Goal: Information Seeking & Learning: Learn about a topic

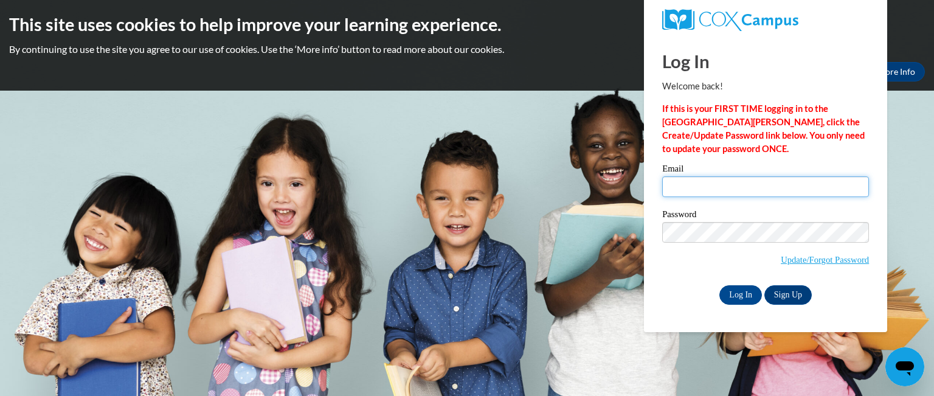
click at [717, 184] on input "Email" at bounding box center [765, 186] width 207 height 21
type input "lkeaton@gotanks.org"
click at [730, 293] on input "Log In" at bounding box center [740, 294] width 43 height 19
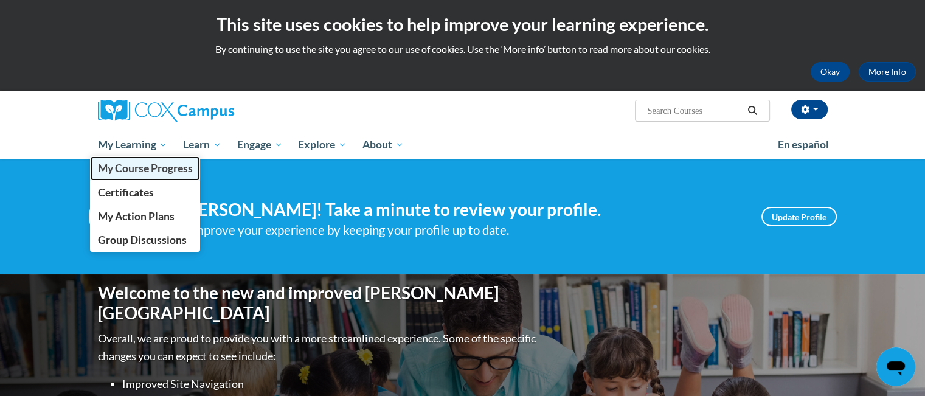
click at [127, 165] on span "My Course Progress" at bounding box center [144, 168] width 95 height 13
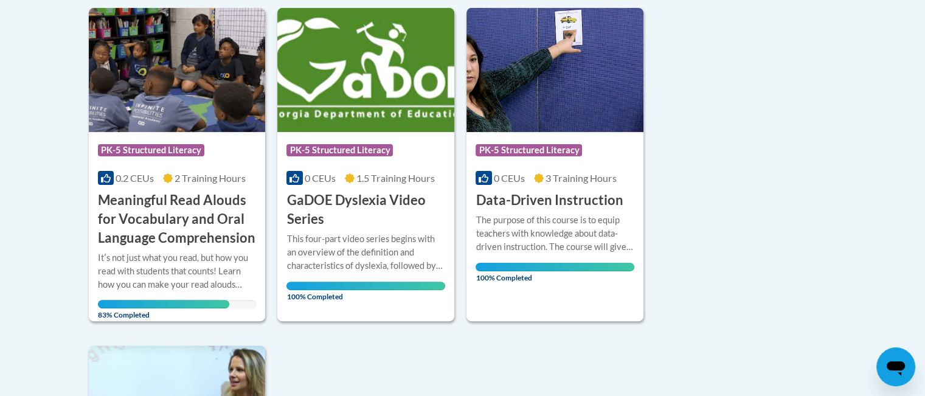
scroll to position [365, 0]
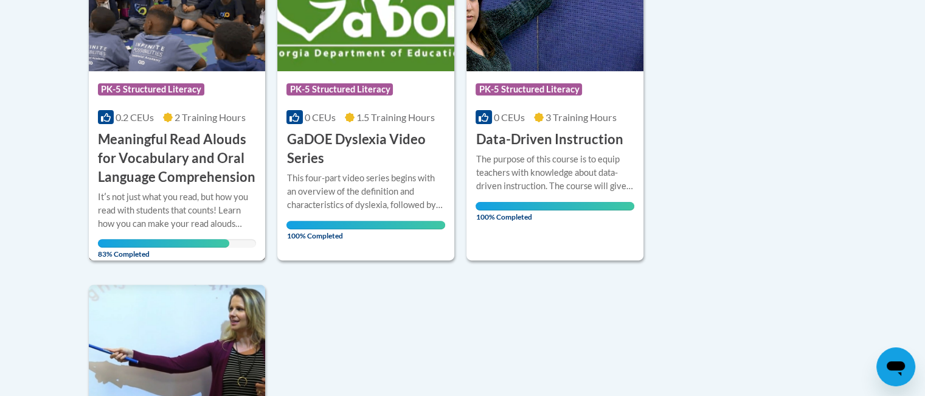
click at [165, 167] on h3 "Meaningful Read Alouds for Vocabulary and Oral Language Comprehension" at bounding box center [177, 158] width 159 height 56
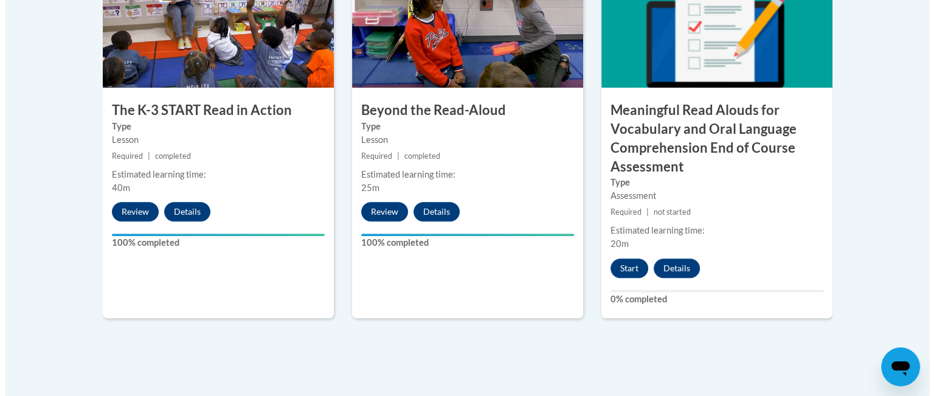
scroll to position [851, 0]
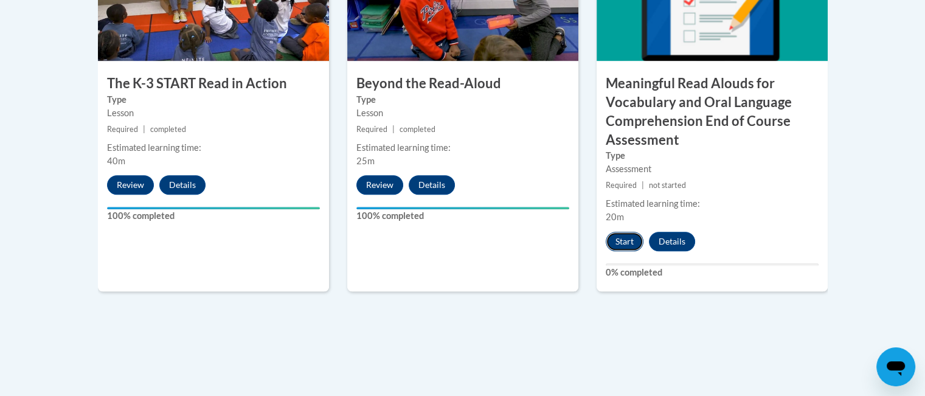
click at [618, 238] on button "Start" at bounding box center [625, 241] width 38 height 19
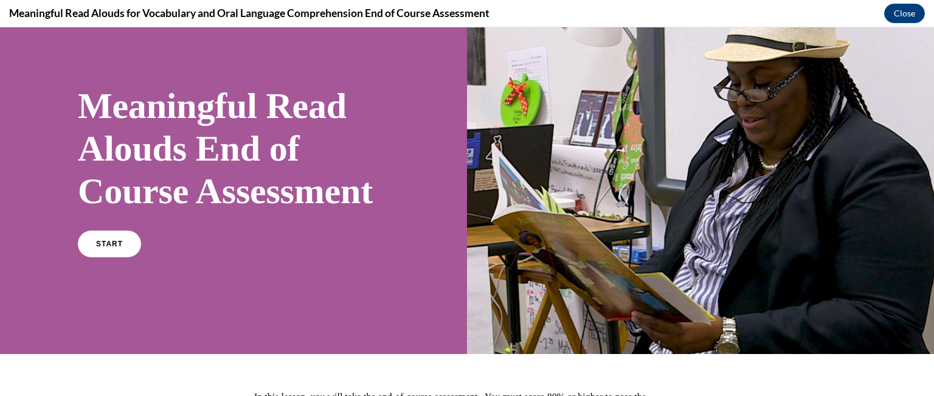
scroll to position [61, 0]
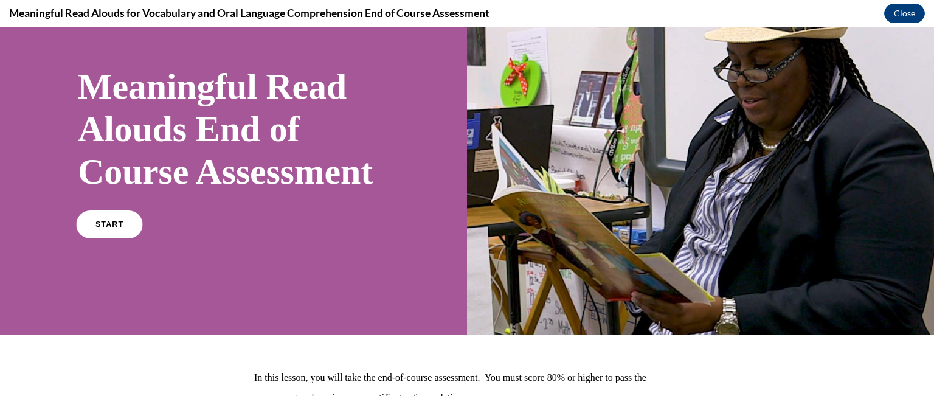
click at [108, 229] on span "START" at bounding box center [109, 224] width 28 height 9
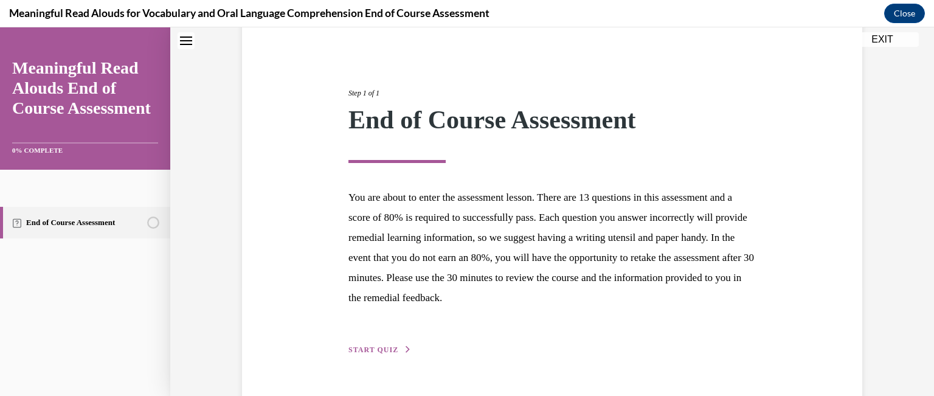
scroll to position [142, 0]
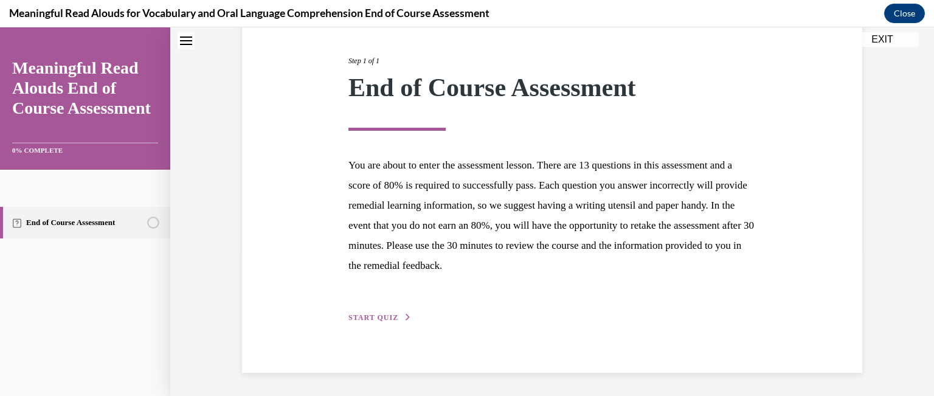
click at [371, 312] on button "START QUIZ" at bounding box center [379, 317] width 63 height 11
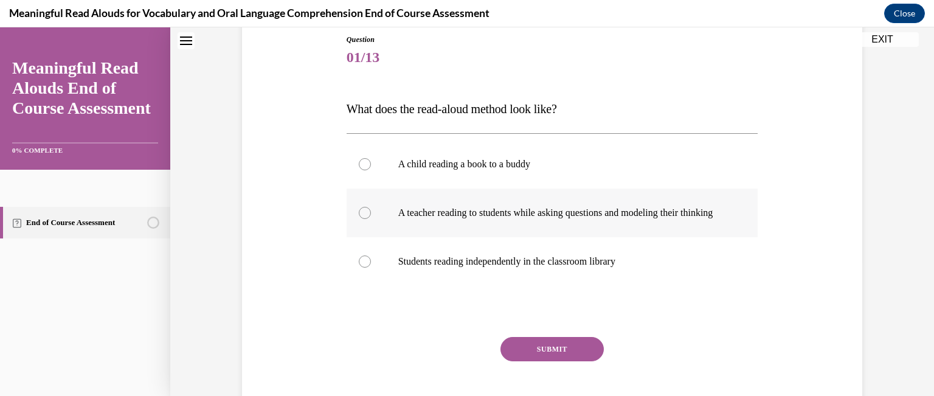
click at [359, 218] on div at bounding box center [365, 213] width 12 height 12
click at [359, 218] on input "A teacher reading to students while asking questions and modeling their thinking" at bounding box center [365, 213] width 12 height 12
radio input "true"
click at [545, 361] on button "SUBMIT" at bounding box center [551, 349] width 103 height 24
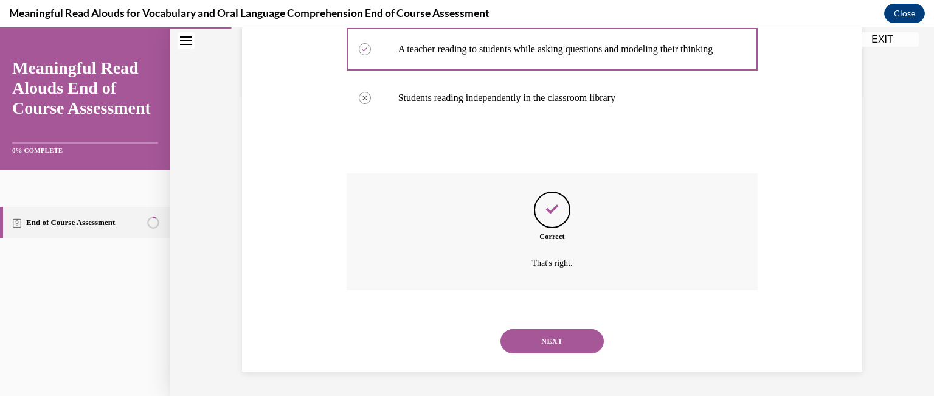
scroll to position [310, 0]
click at [545, 337] on button "NEXT" at bounding box center [551, 341] width 103 height 24
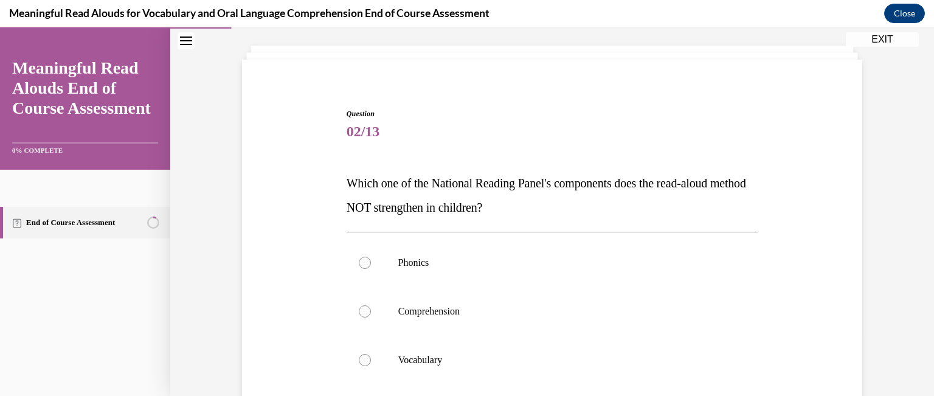
scroll to position [122, 0]
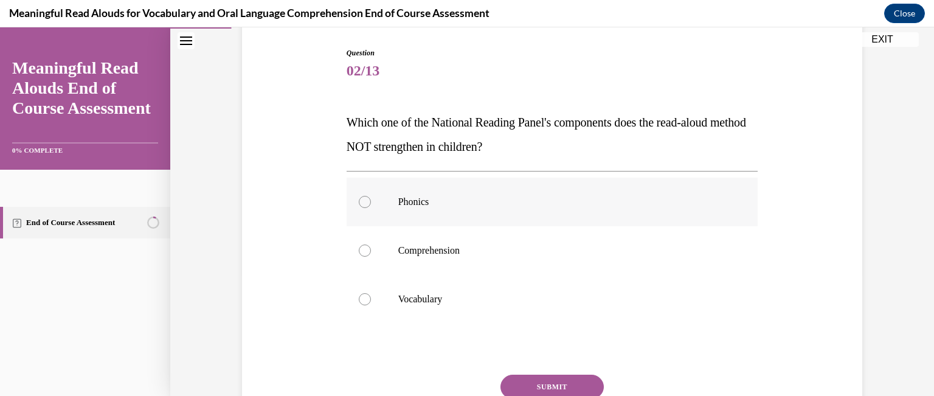
click at [359, 201] on div at bounding box center [365, 202] width 12 height 12
click at [359, 201] on input "Phonics" at bounding box center [365, 202] width 12 height 12
radio input "true"
click at [534, 384] on button "SUBMIT" at bounding box center [551, 386] width 103 height 24
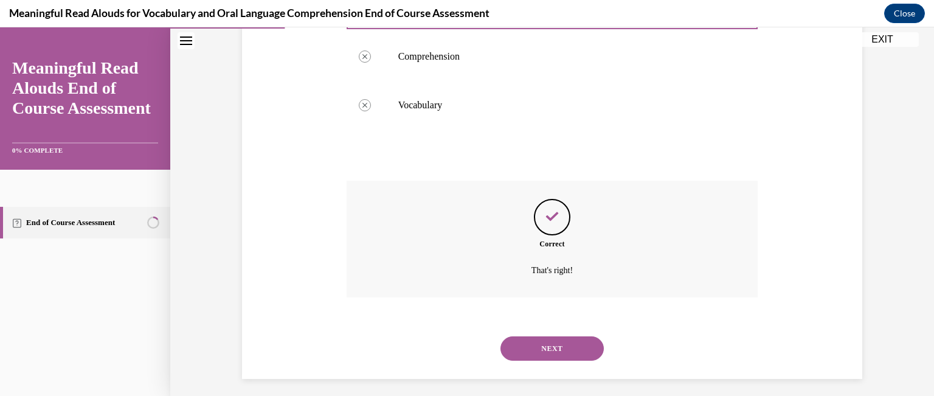
scroll to position [322, 0]
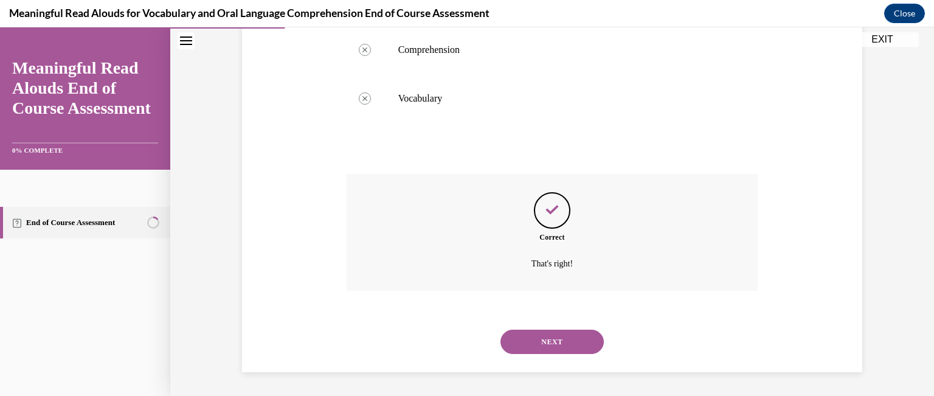
click at [557, 336] on button "NEXT" at bounding box center [551, 342] width 103 height 24
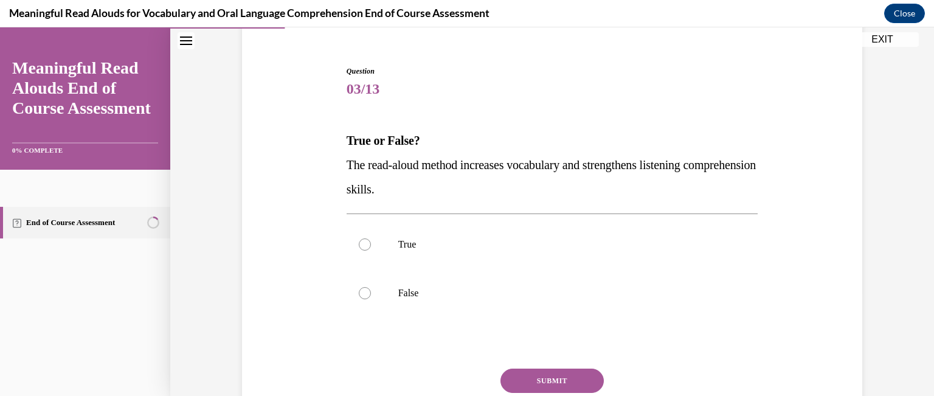
scroll to position [122, 0]
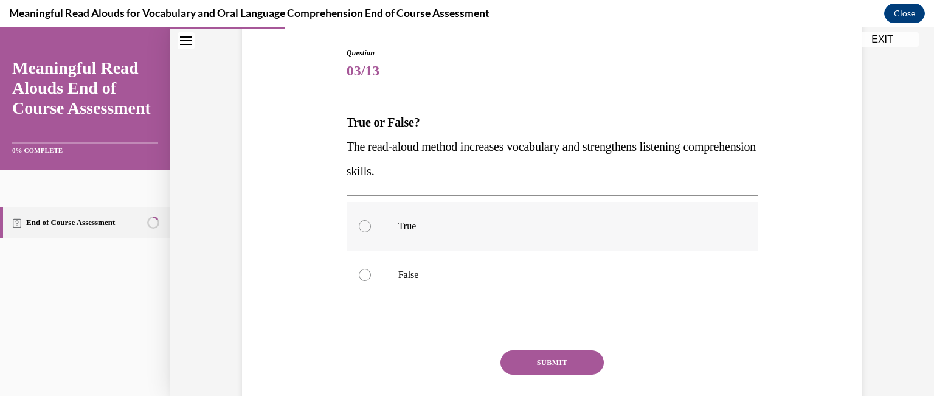
click at [359, 223] on div at bounding box center [365, 226] width 12 height 12
click at [359, 223] on input "True" at bounding box center [365, 226] width 12 height 12
radio input "true"
click at [545, 360] on button "SUBMIT" at bounding box center [551, 362] width 103 height 24
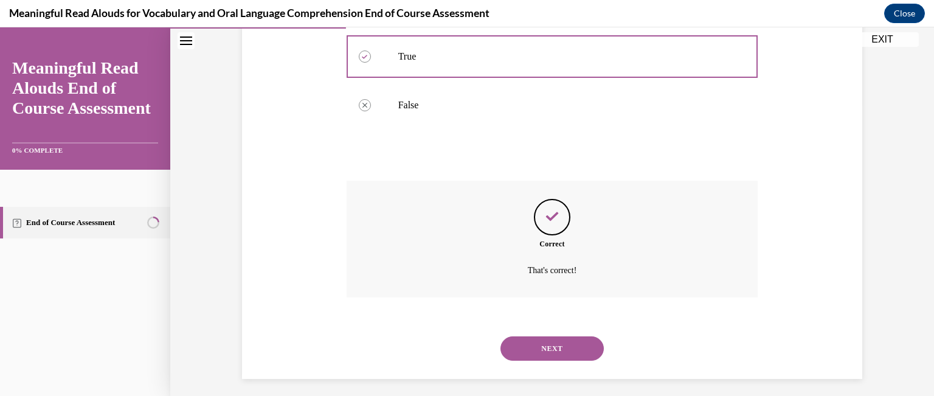
scroll to position [298, 0]
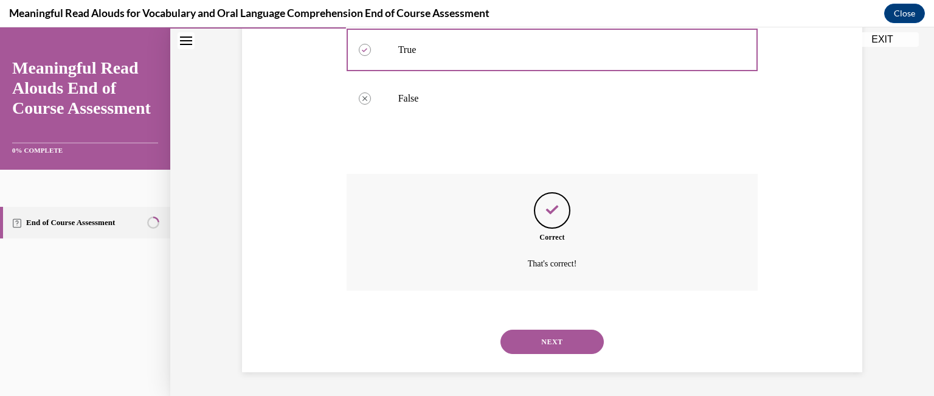
click at [547, 345] on button "NEXT" at bounding box center [551, 342] width 103 height 24
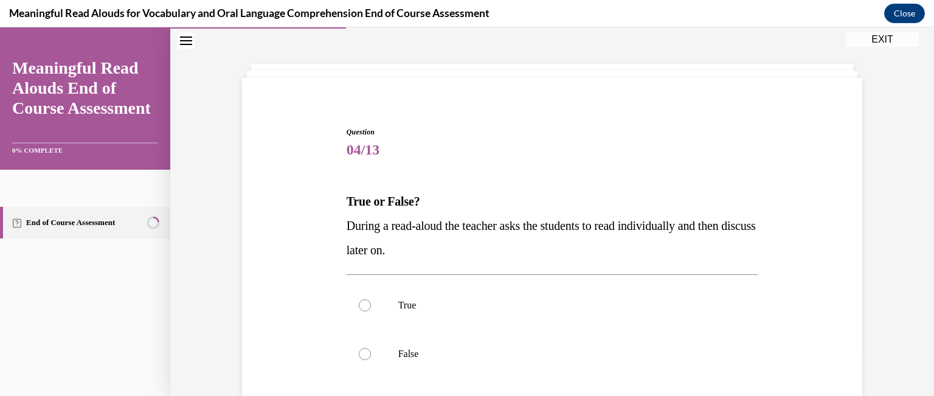
scroll to position [61, 0]
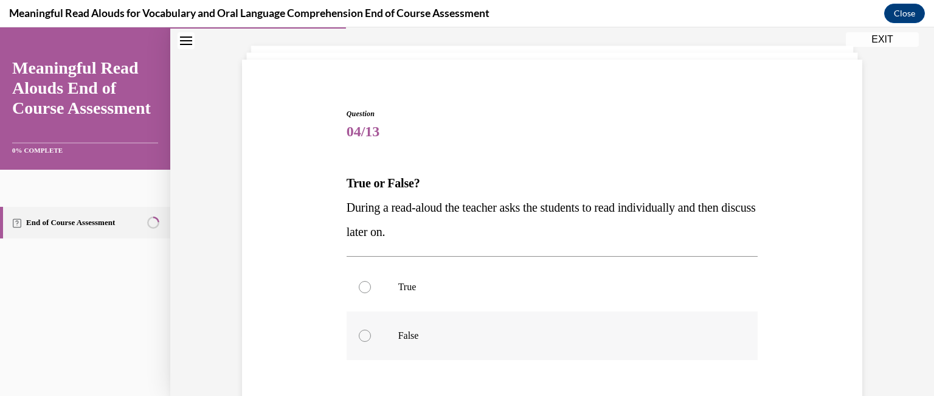
click at [360, 331] on div at bounding box center [365, 336] width 12 height 12
click at [360, 331] on input "False" at bounding box center [365, 336] width 12 height 12
radio input "true"
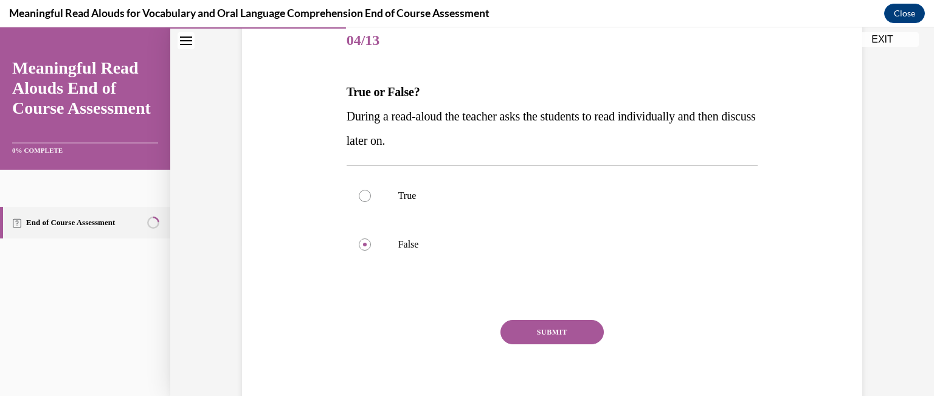
scroll to position [182, 0]
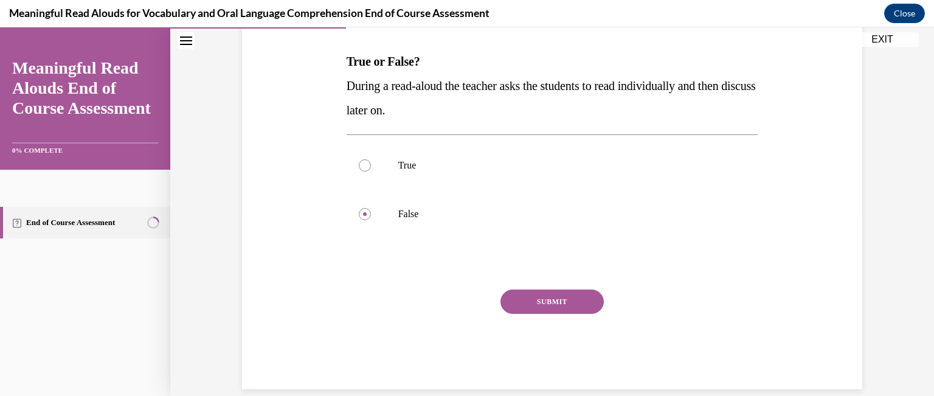
click at [547, 299] on button "SUBMIT" at bounding box center [551, 301] width 103 height 24
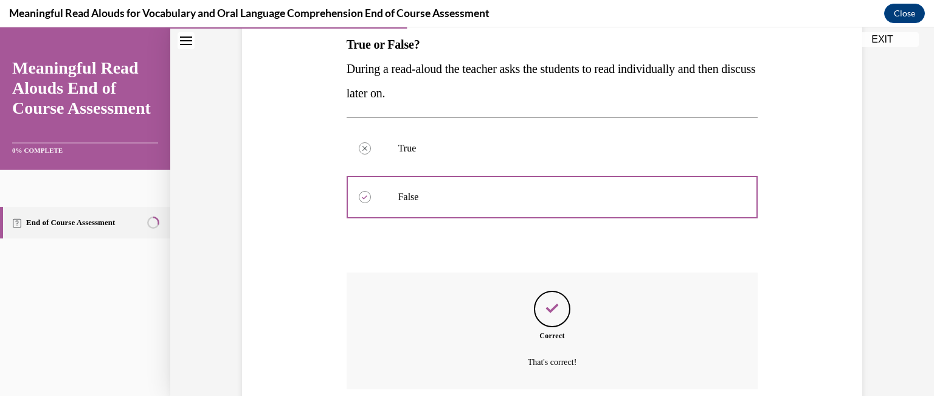
scroll to position [298, 0]
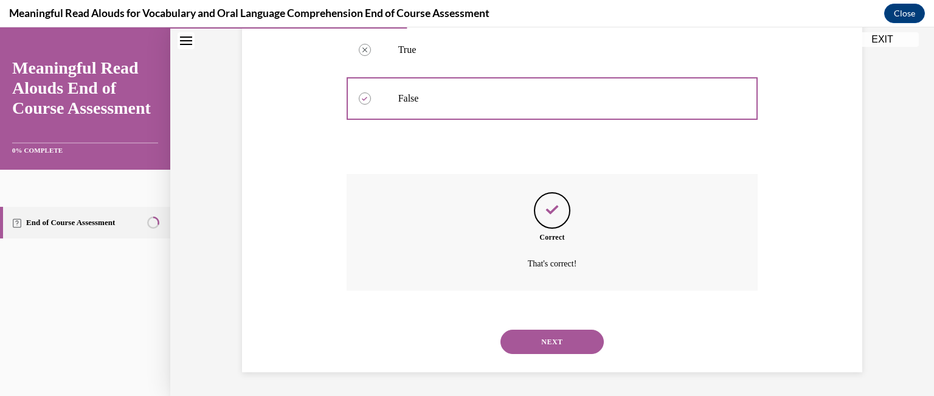
click at [551, 339] on button "NEXT" at bounding box center [551, 342] width 103 height 24
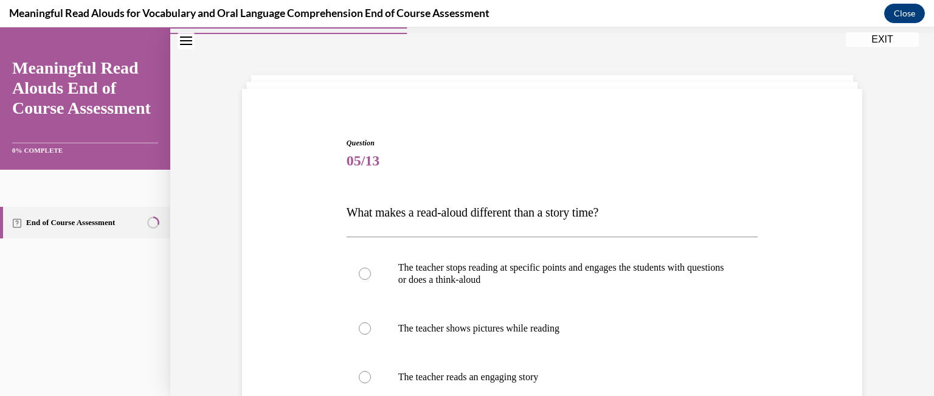
scroll to position [61, 0]
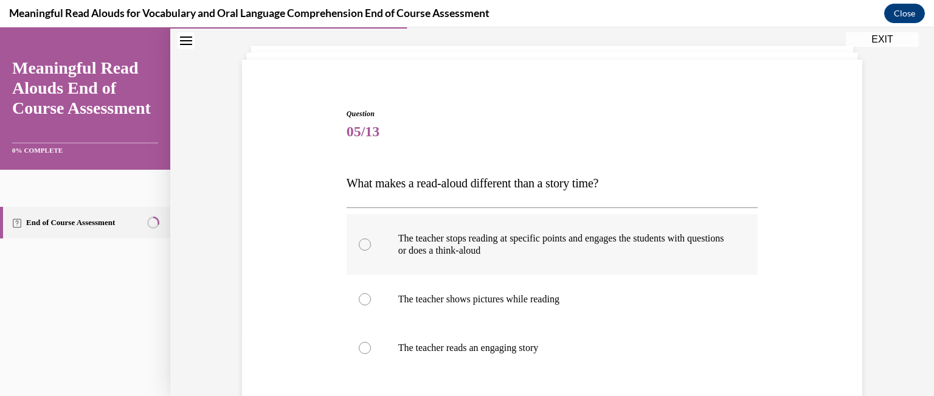
click at [359, 243] on div at bounding box center [365, 244] width 12 height 12
click at [359, 243] on input "The teacher stops reading at specific points and engages the students with ques…" at bounding box center [365, 244] width 12 height 12
radio input "true"
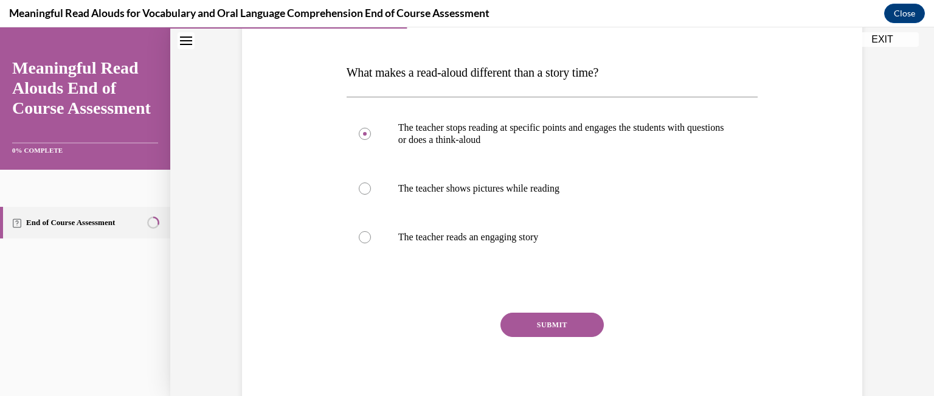
scroll to position [182, 0]
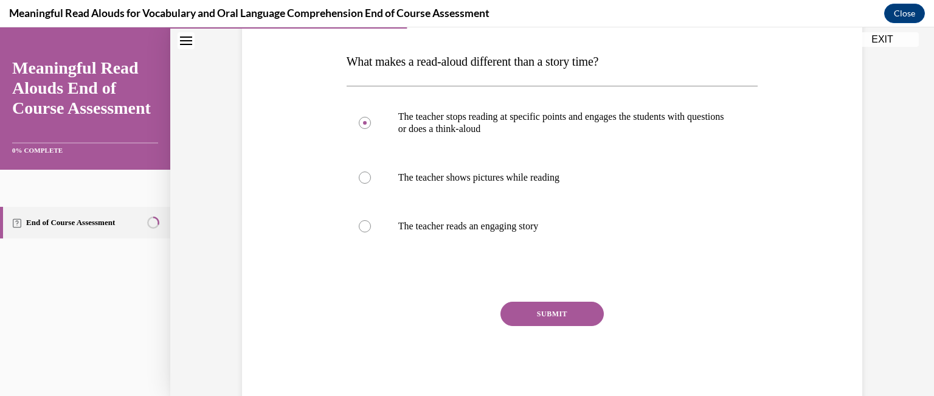
click at [537, 308] on button "SUBMIT" at bounding box center [551, 314] width 103 height 24
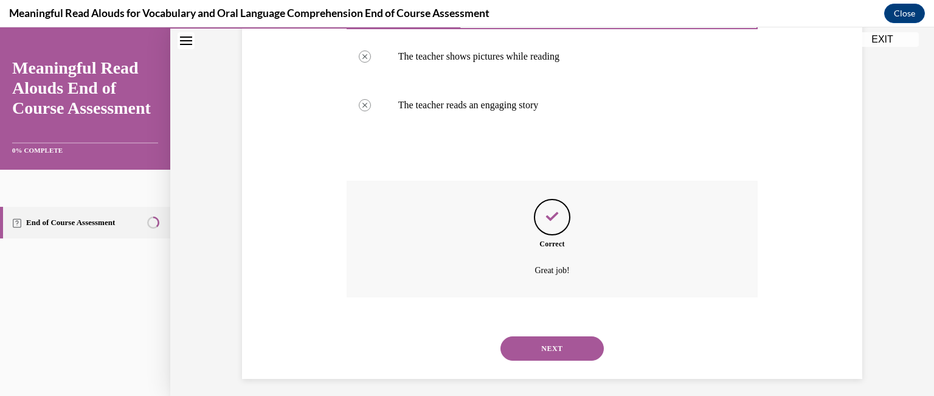
scroll to position [310, 0]
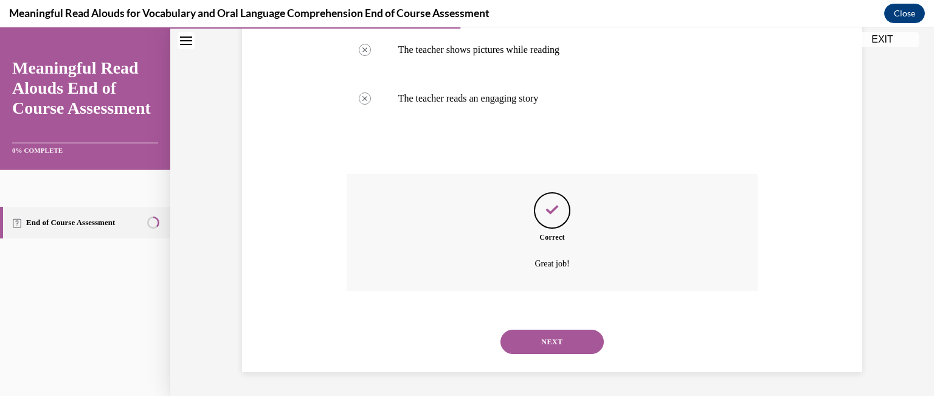
click at [540, 342] on button "NEXT" at bounding box center [551, 342] width 103 height 24
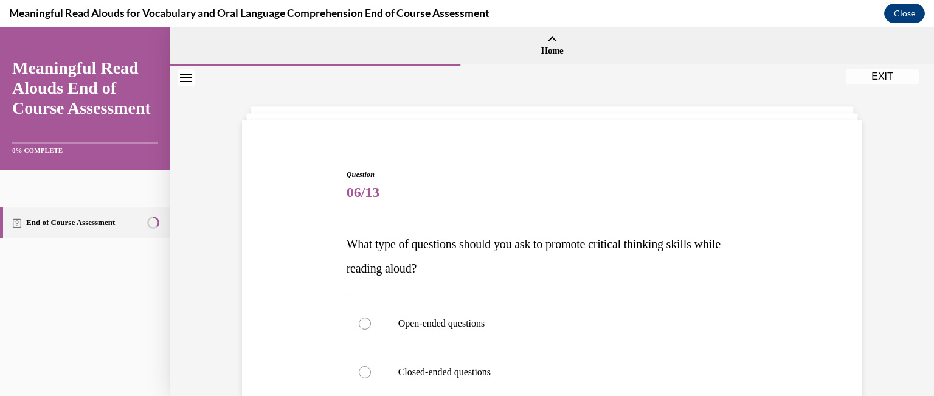
scroll to position [61, 0]
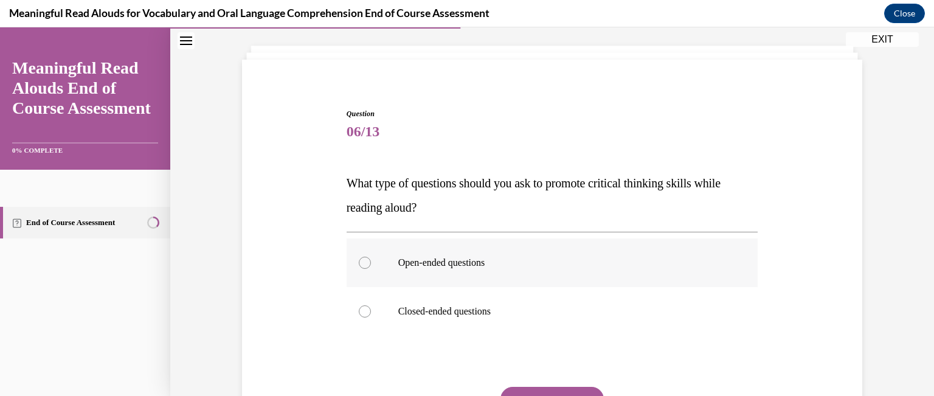
click at [359, 264] on div at bounding box center [365, 263] width 12 height 12
click at [359, 264] on input "Open-ended questions" at bounding box center [365, 263] width 12 height 12
radio input "true"
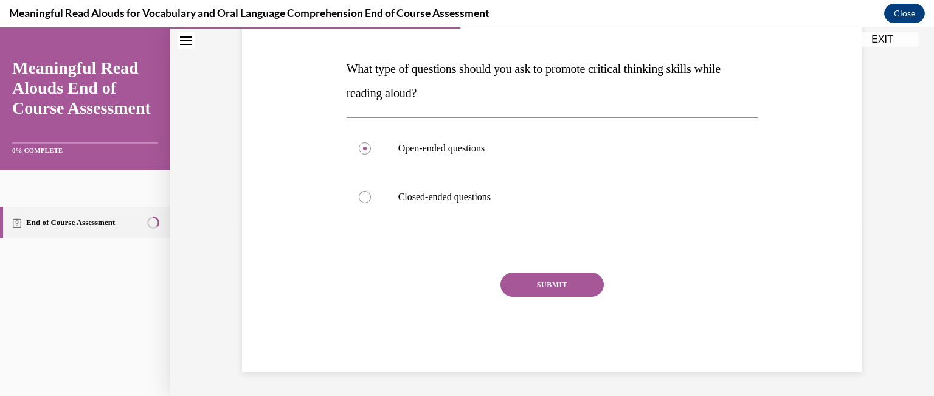
click at [544, 285] on button "SUBMIT" at bounding box center [551, 284] width 103 height 24
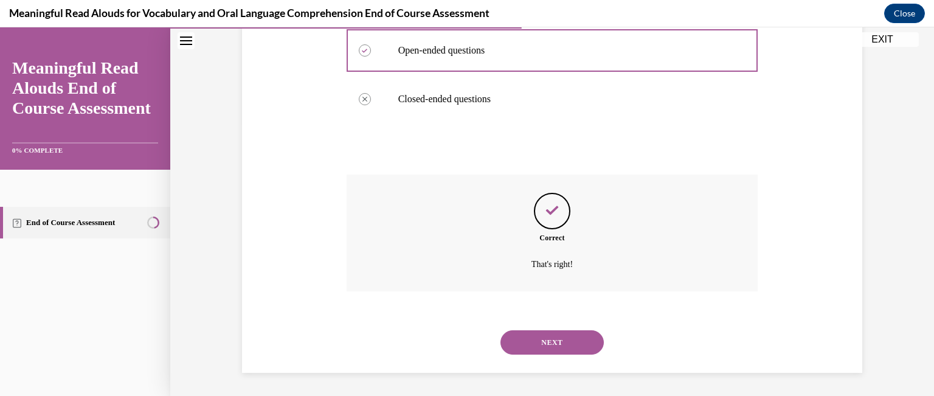
scroll to position [274, 0]
click at [544, 337] on button "NEXT" at bounding box center [551, 342] width 103 height 24
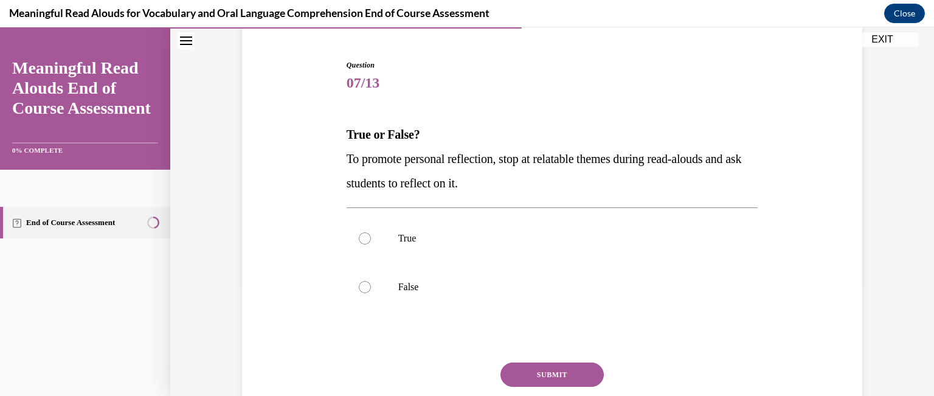
scroll to position [122, 0]
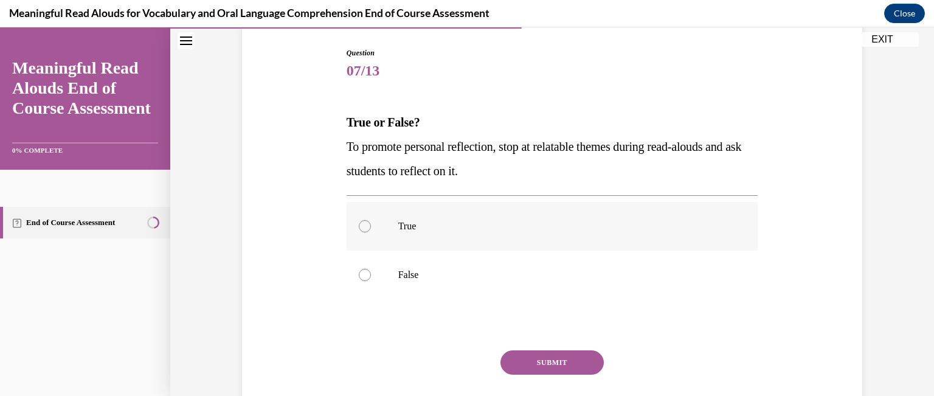
click at [359, 224] on div at bounding box center [365, 226] width 12 height 12
click at [359, 224] on input "True" at bounding box center [365, 226] width 12 height 12
radio input "true"
click at [550, 357] on button "SUBMIT" at bounding box center [551, 362] width 103 height 24
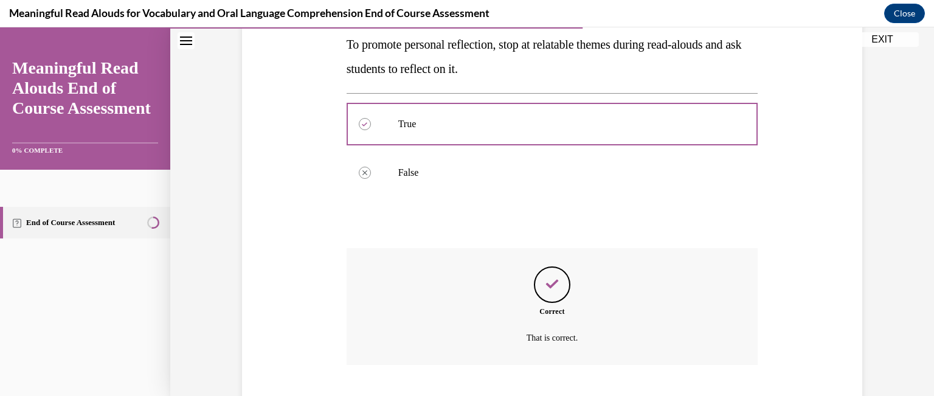
scroll to position [298, 0]
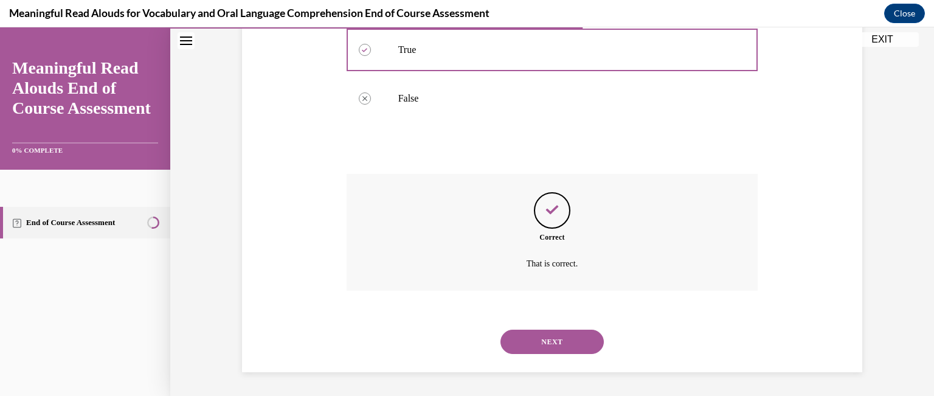
click at [550, 340] on button "NEXT" at bounding box center [551, 342] width 103 height 24
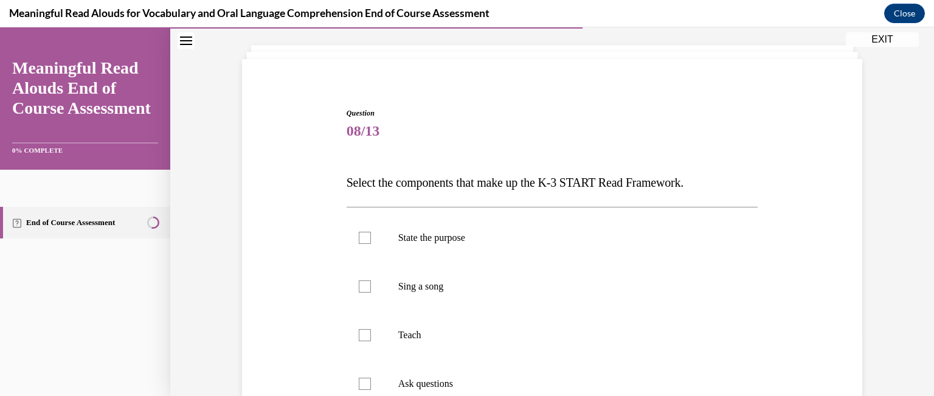
scroll to position [122, 0]
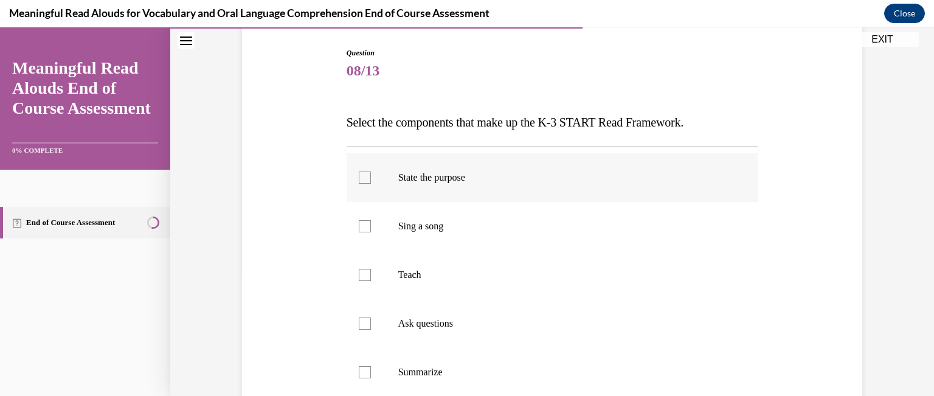
click at [360, 177] on div at bounding box center [365, 177] width 12 height 12
click at [360, 177] on input "State the purpose" at bounding box center [365, 177] width 12 height 12
checkbox input "true"
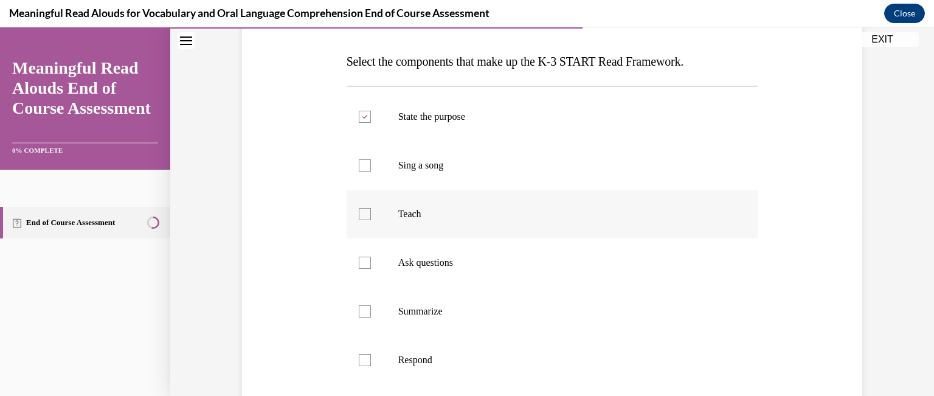
click at [360, 213] on div at bounding box center [365, 214] width 12 height 12
click at [360, 213] on input "Teach" at bounding box center [365, 214] width 12 height 12
checkbox input "true"
click at [360, 260] on div at bounding box center [365, 263] width 12 height 12
click at [360, 260] on input "Ask questions" at bounding box center [365, 263] width 12 height 12
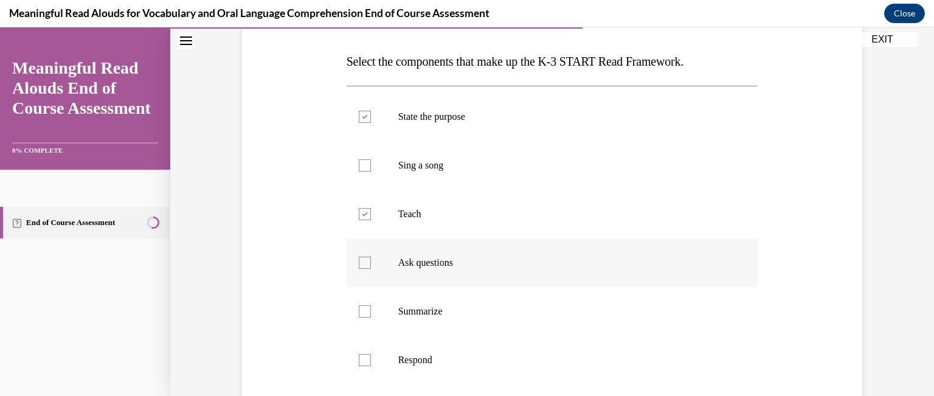
checkbox input "true"
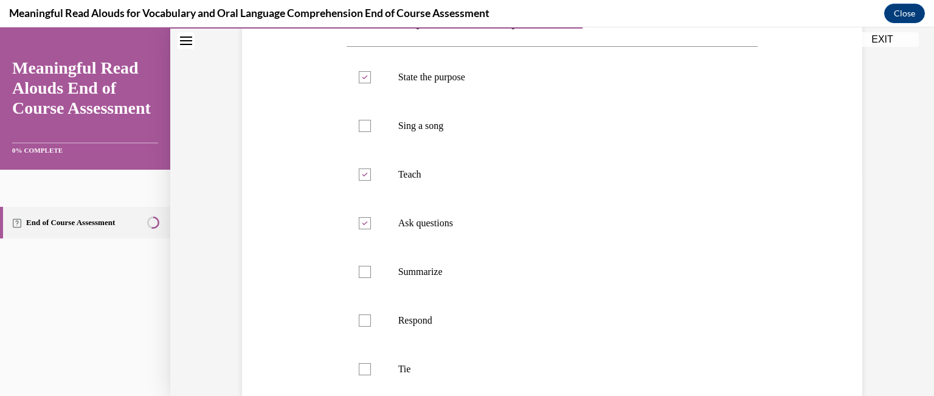
scroll to position [243, 0]
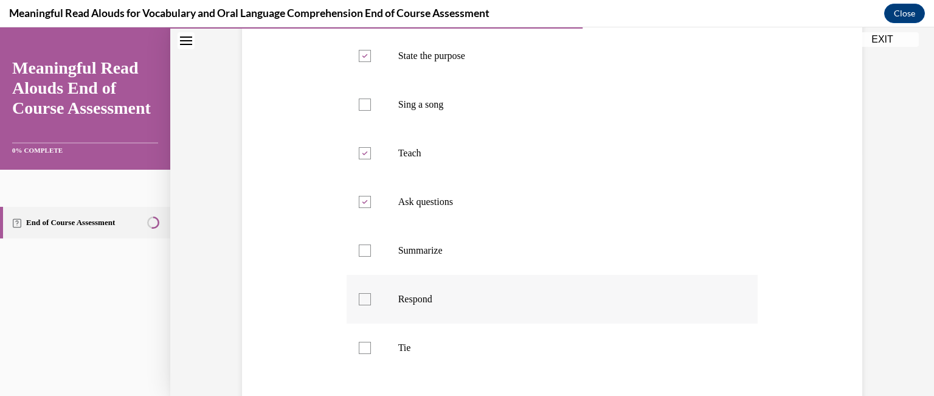
click at [360, 294] on div at bounding box center [365, 299] width 12 height 12
click at [360, 294] on input "Respond" at bounding box center [365, 299] width 12 height 12
checkbox input "true"
click at [362, 347] on div at bounding box center [365, 348] width 12 height 12
click at [362, 347] on input "Tie" at bounding box center [365, 348] width 12 height 12
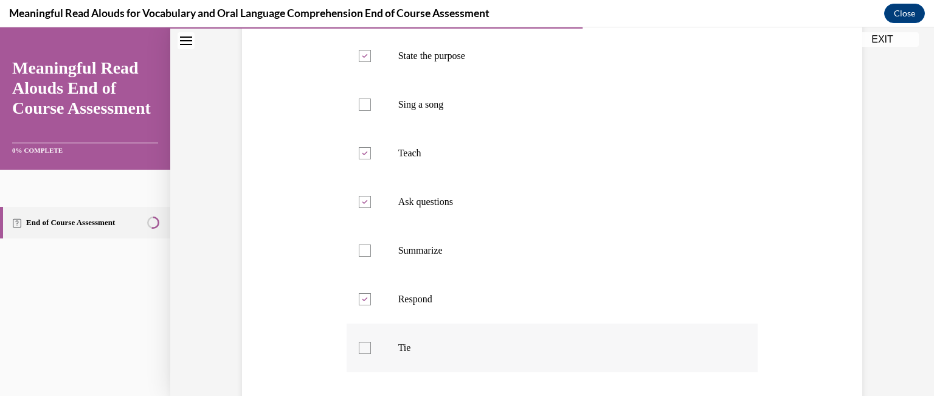
checkbox input "true"
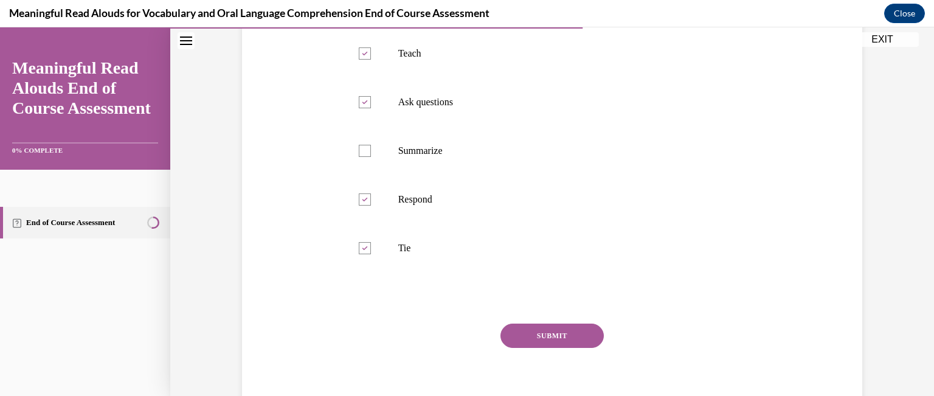
scroll to position [365, 0]
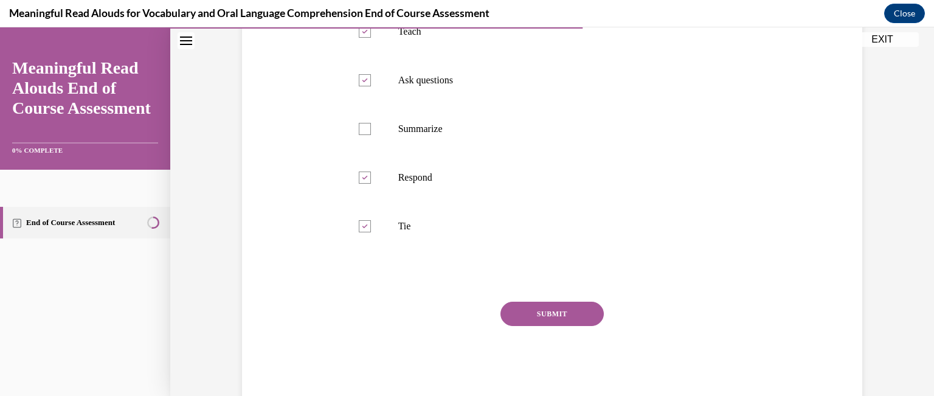
click at [551, 314] on button "SUBMIT" at bounding box center [551, 314] width 103 height 24
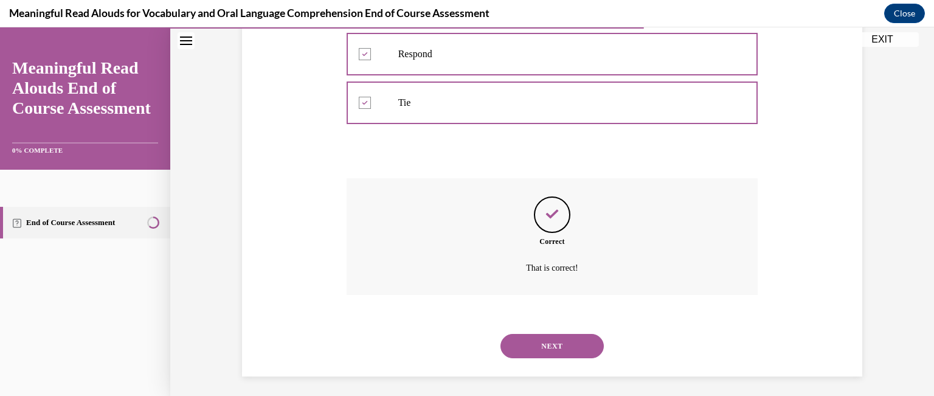
scroll to position [492, 0]
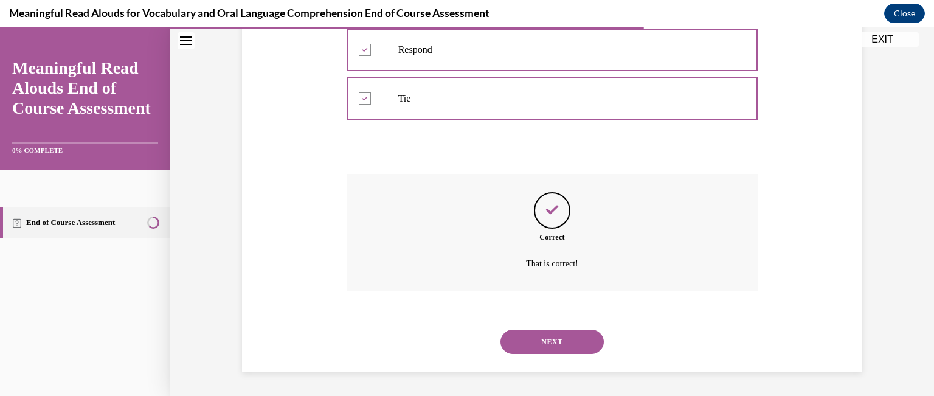
click at [534, 340] on button "NEXT" at bounding box center [551, 342] width 103 height 24
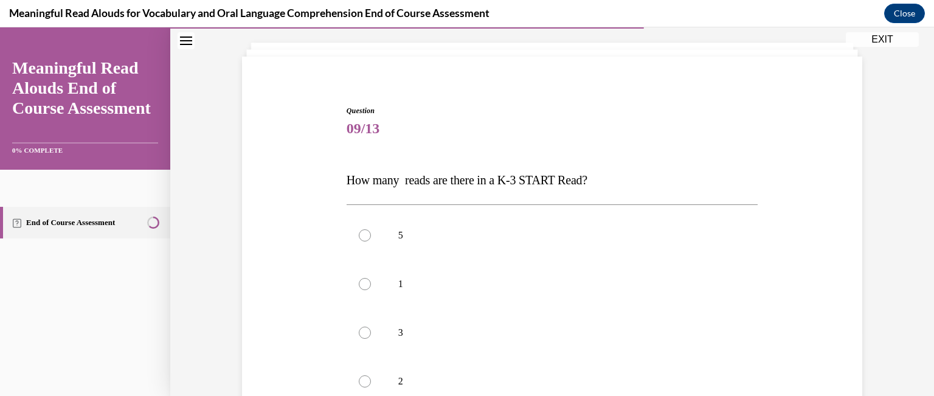
scroll to position [122, 0]
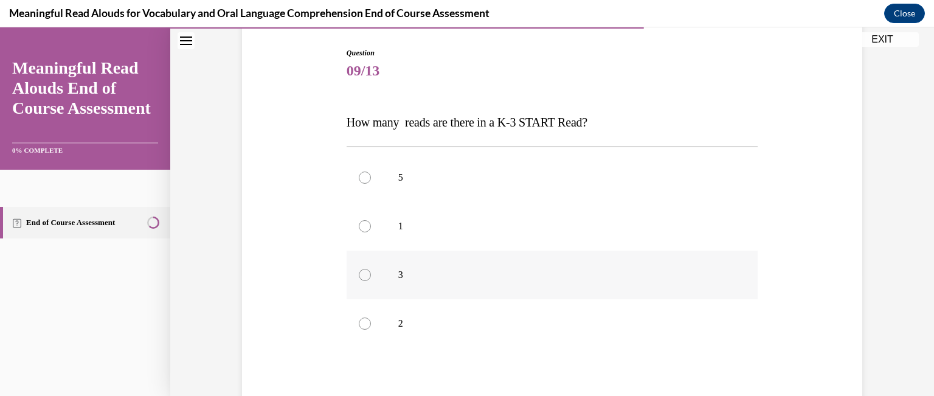
click at [359, 275] on div at bounding box center [365, 275] width 12 height 12
click at [359, 275] on input "3" at bounding box center [365, 275] width 12 height 12
radio input "true"
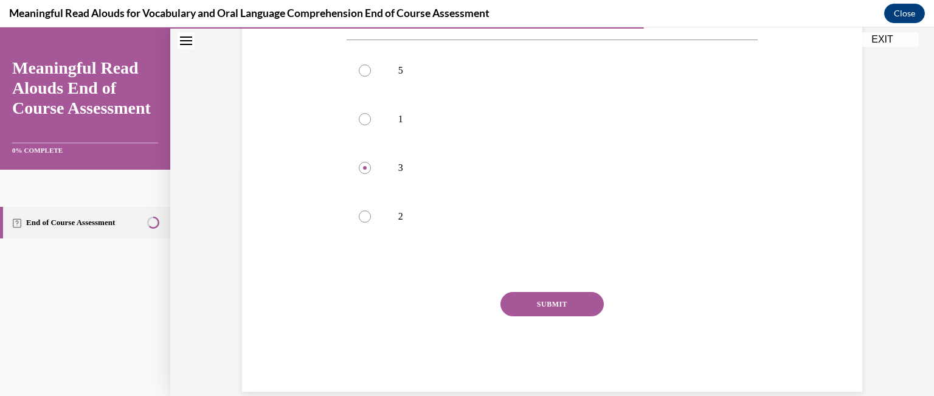
scroll to position [243, 0]
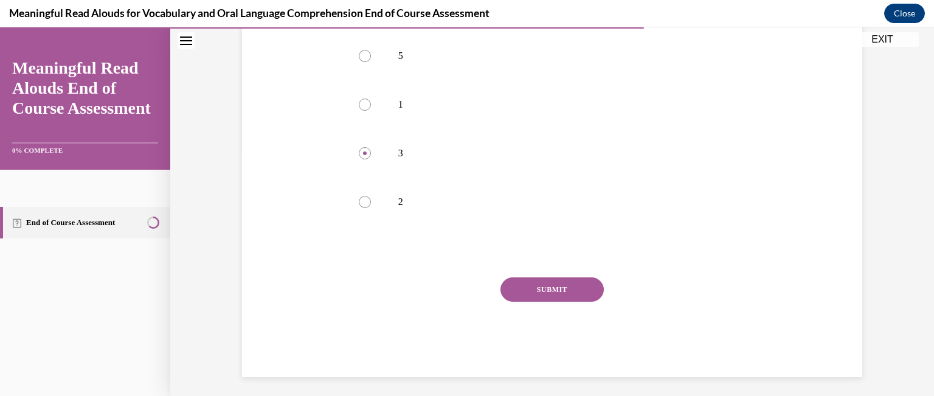
click at [550, 286] on button "SUBMIT" at bounding box center [551, 289] width 103 height 24
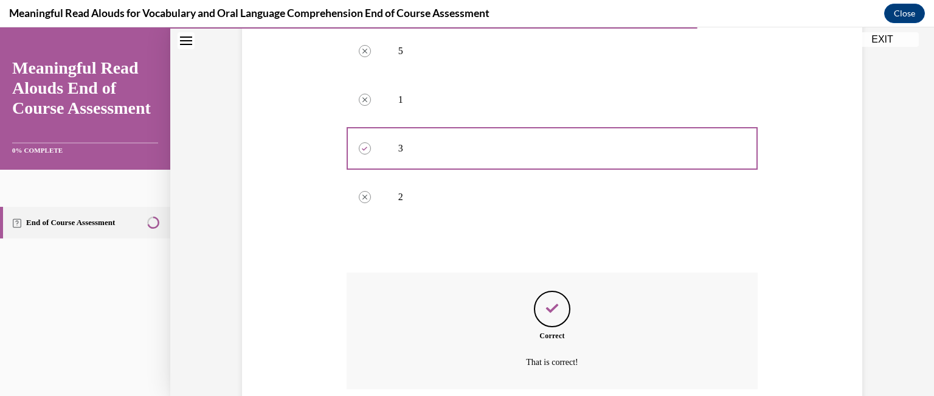
scroll to position [347, 0]
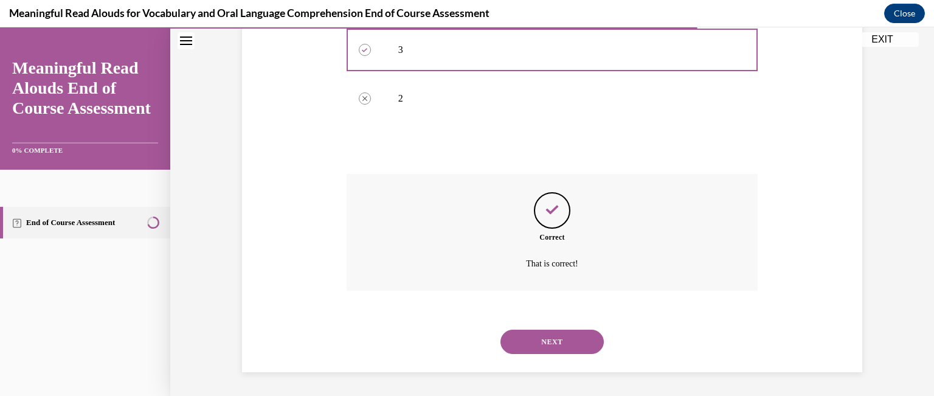
click at [540, 339] on button "NEXT" at bounding box center [551, 342] width 103 height 24
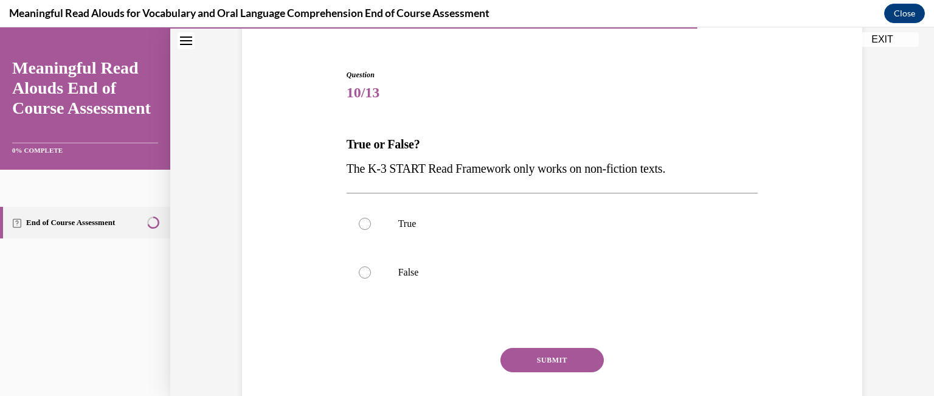
scroll to position [122, 0]
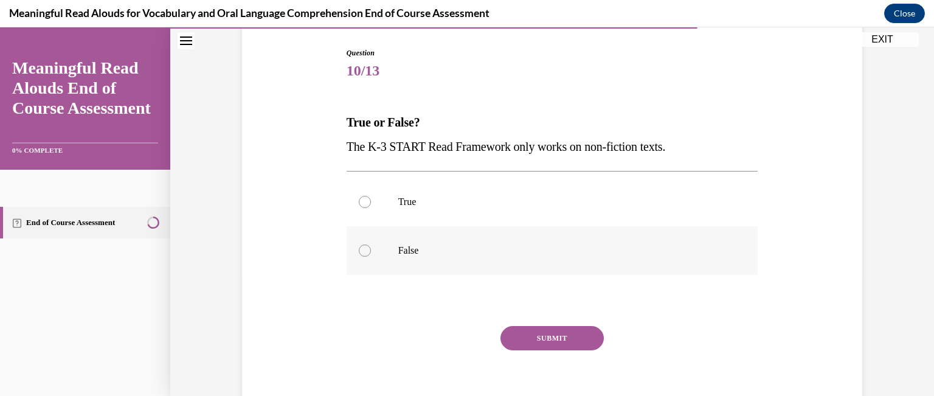
click at [360, 250] on div at bounding box center [365, 250] width 12 height 12
click at [360, 250] on input "False" at bounding box center [365, 250] width 12 height 12
radio input "true"
click at [552, 332] on button "SUBMIT" at bounding box center [551, 338] width 103 height 24
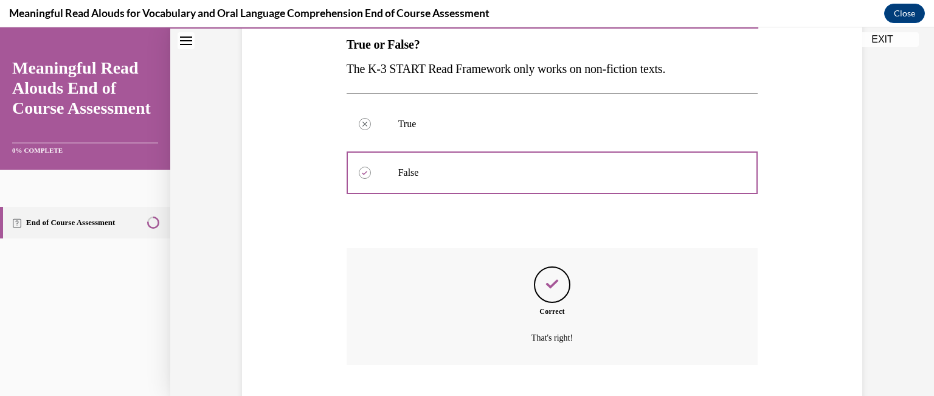
scroll to position [274, 0]
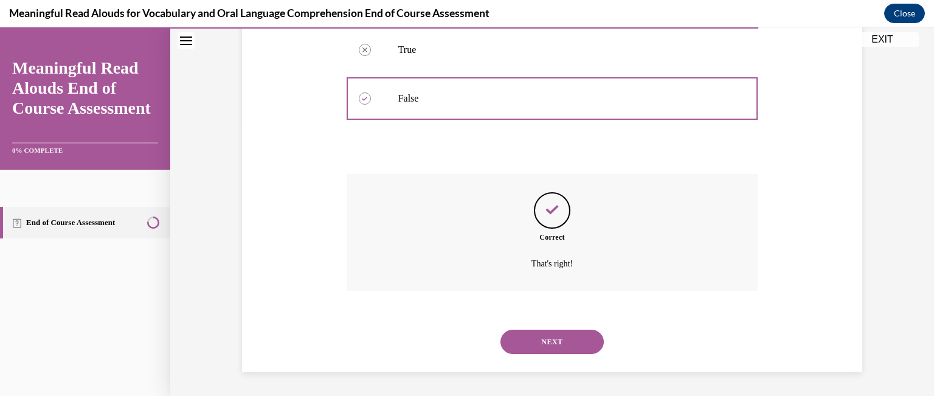
click at [545, 337] on button "NEXT" at bounding box center [551, 342] width 103 height 24
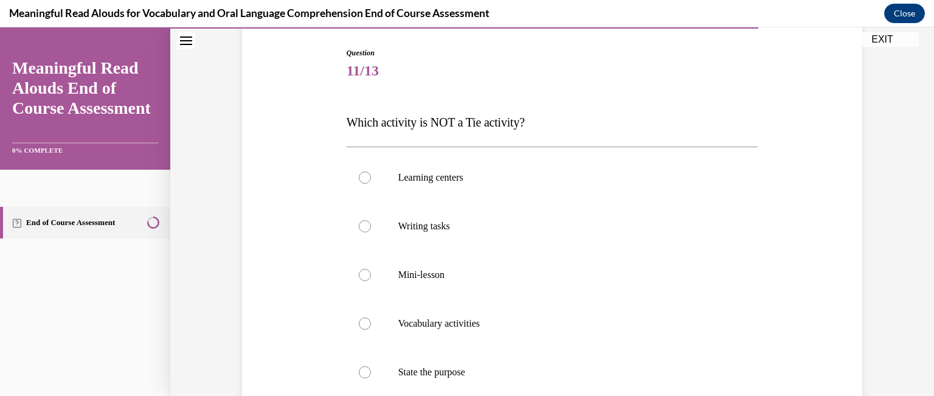
scroll to position [182, 0]
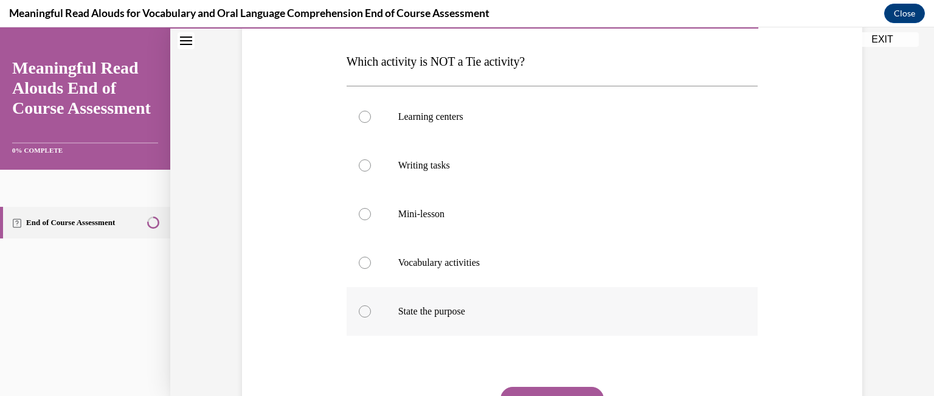
click at [359, 311] on div at bounding box center [365, 311] width 12 height 12
click at [359, 311] on input "State the purpose" at bounding box center [365, 311] width 12 height 12
radio input "true"
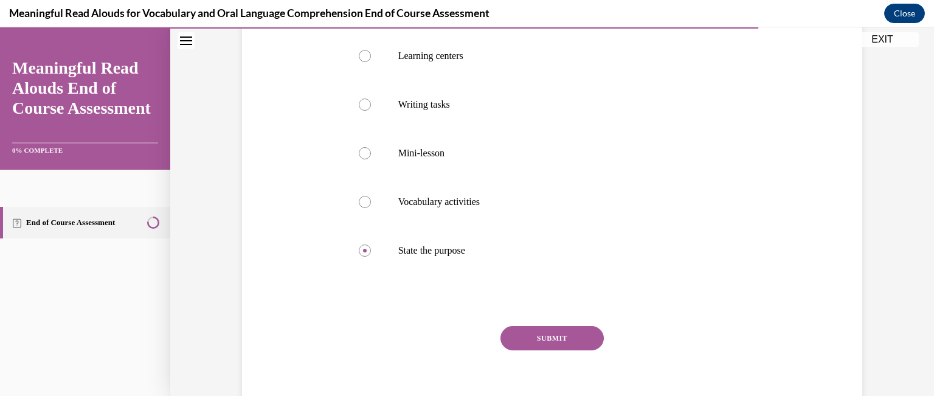
click at [553, 336] on button "SUBMIT" at bounding box center [551, 338] width 103 height 24
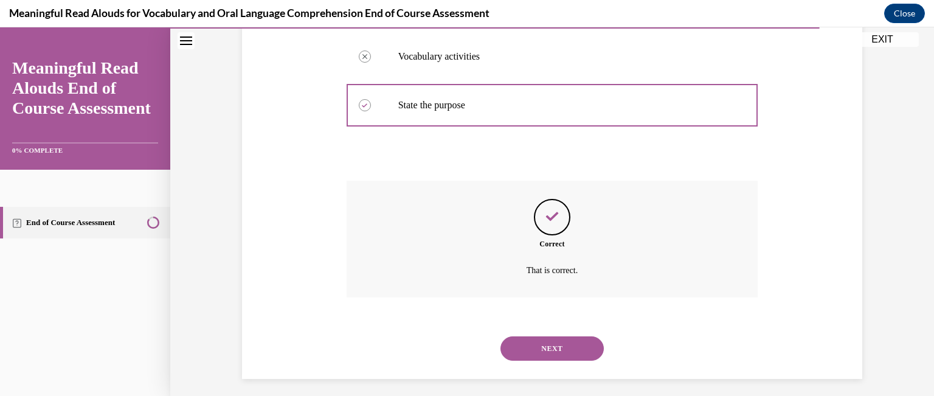
scroll to position [395, 0]
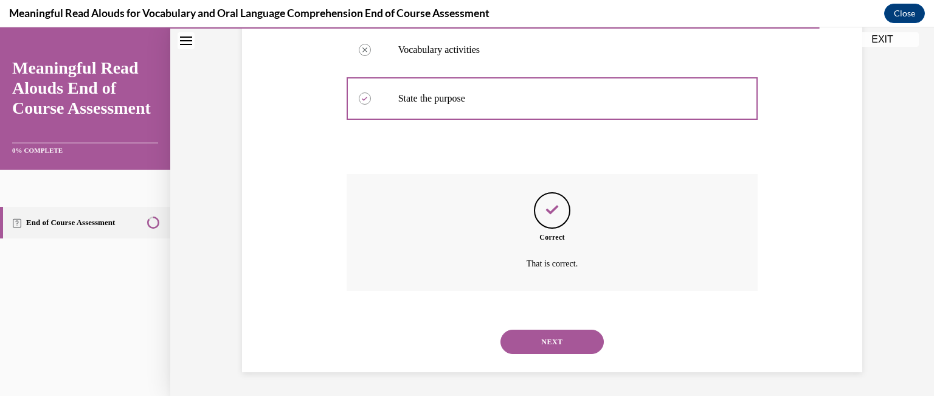
click at [540, 340] on button "NEXT" at bounding box center [551, 342] width 103 height 24
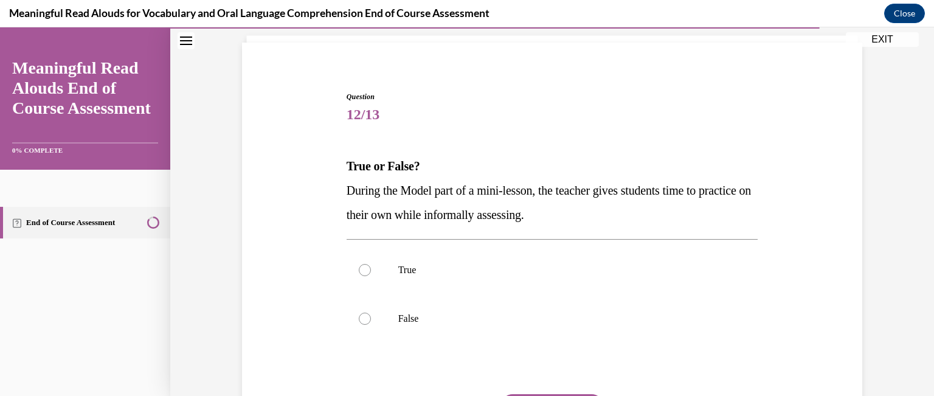
scroll to position [122, 0]
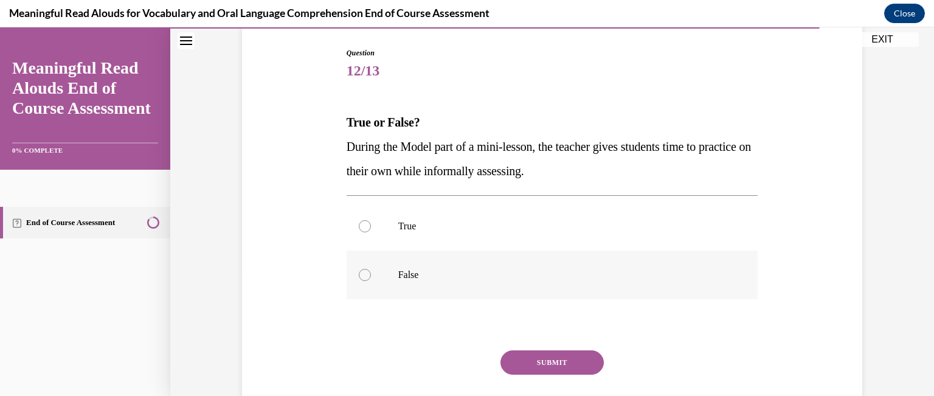
click at [359, 273] on div at bounding box center [365, 275] width 12 height 12
click at [359, 273] on input "False" at bounding box center [365, 275] width 12 height 12
radio input "true"
click at [550, 359] on button "SUBMIT" at bounding box center [551, 362] width 103 height 24
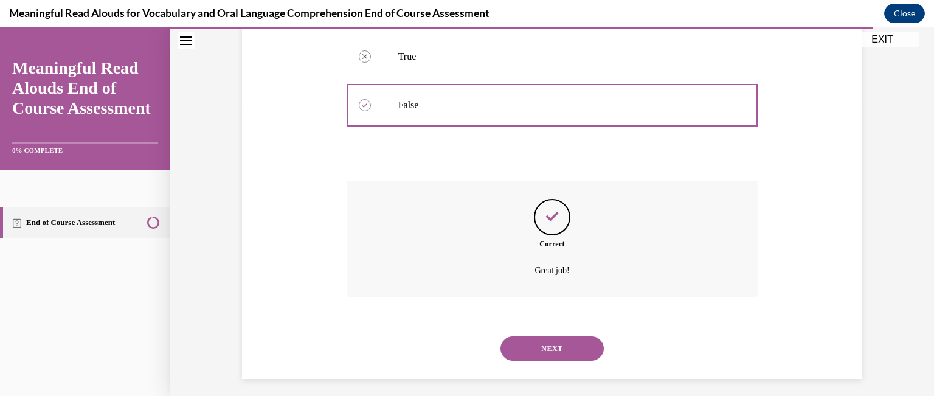
scroll to position [298, 0]
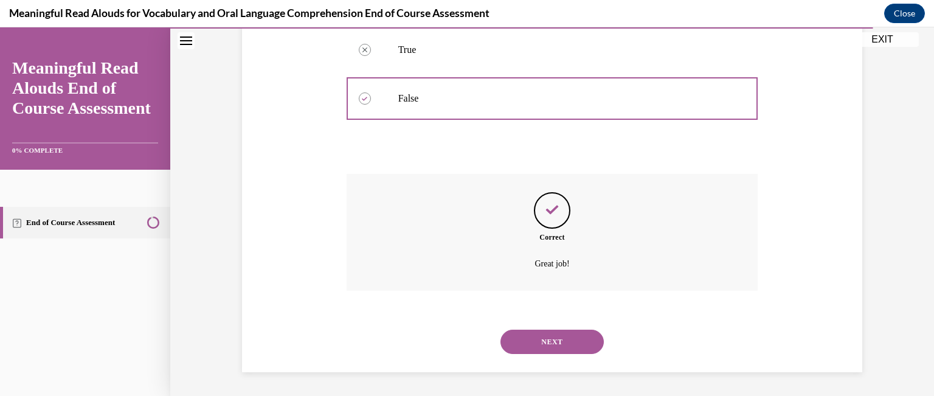
click at [540, 339] on button "NEXT" at bounding box center [551, 342] width 103 height 24
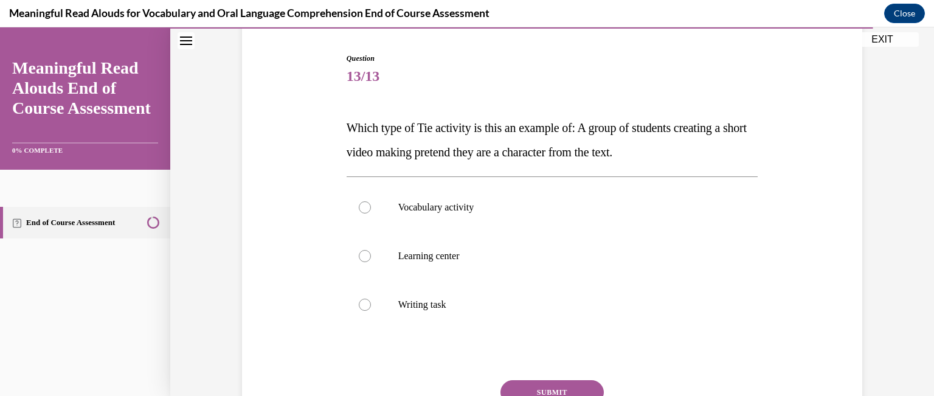
scroll to position [122, 0]
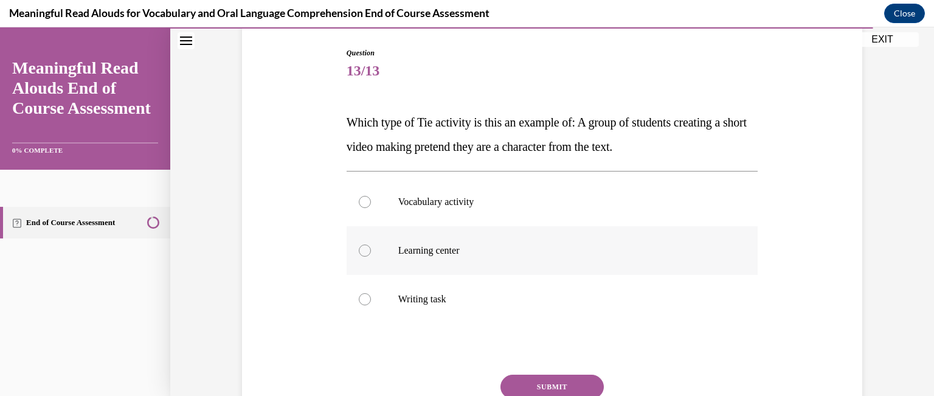
click at [360, 249] on div at bounding box center [365, 250] width 12 height 12
click at [360, 249] on input "Learning center" at bounding box center [365, 250] width 12 height 12
radio input "true"
click at [533, 384] on button "SUBMIT" at bounding box center [551, 386] width 103 height 24
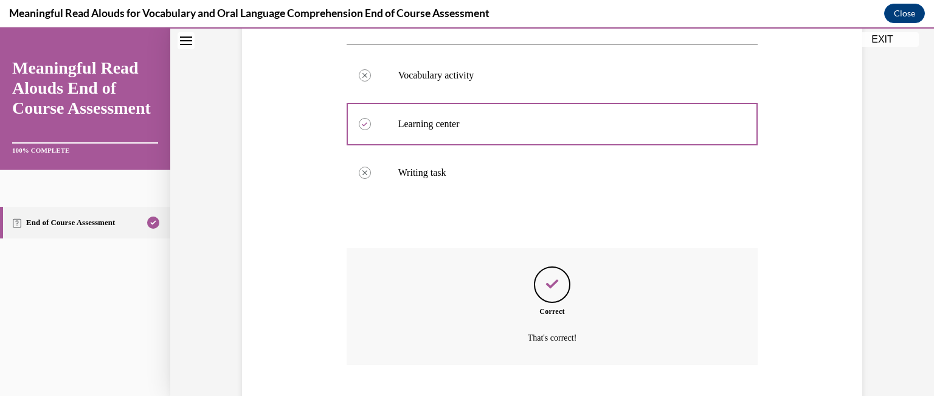
scroll to position [322, 0]
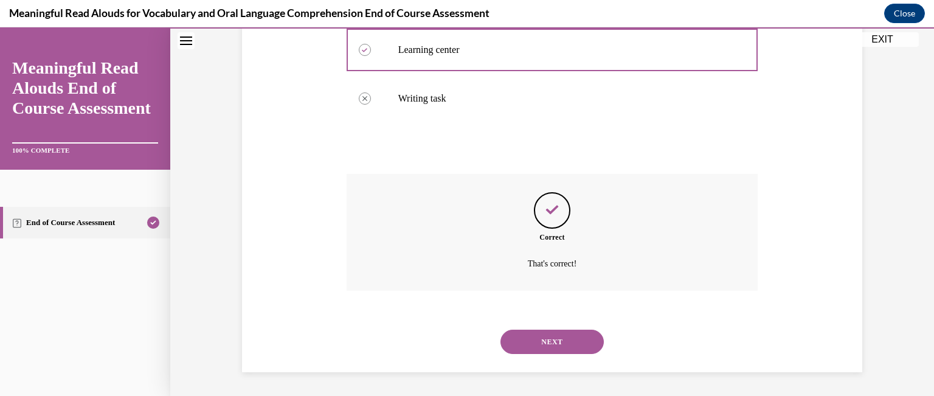
click at [545, 337] on button "NEXT" at bounding box center [551, 342] width 103 height 24
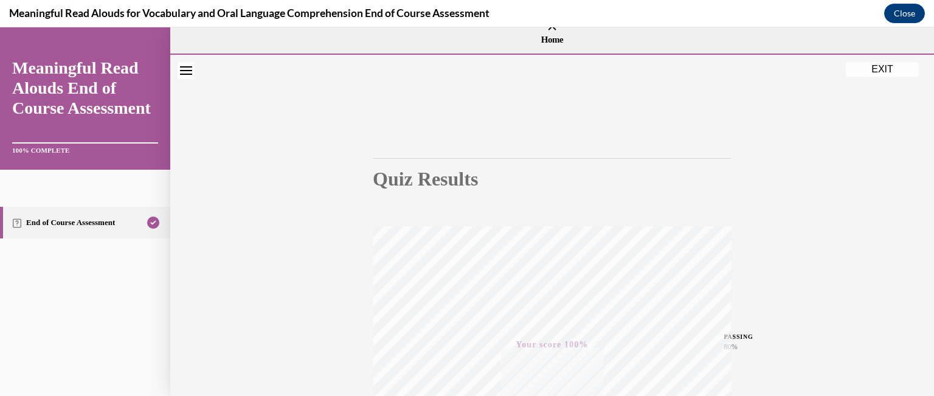
scroll to position [0, 0]
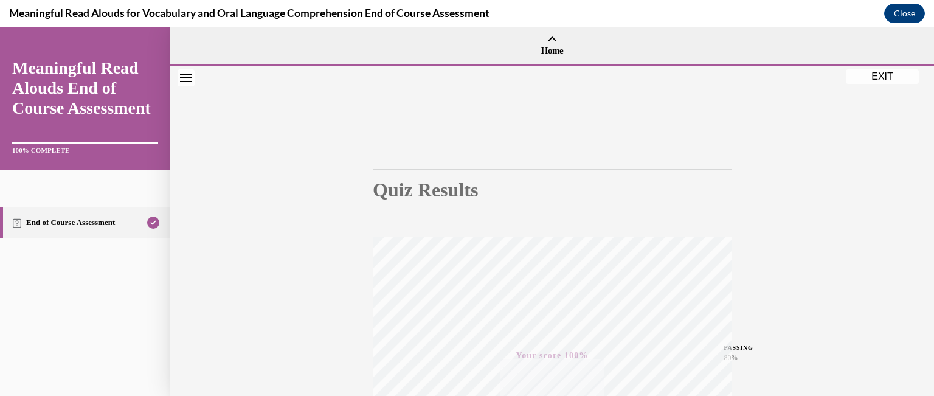
click at [880, 75] on button "EXIT" at bounding box center [882, 76] width 73 height 15
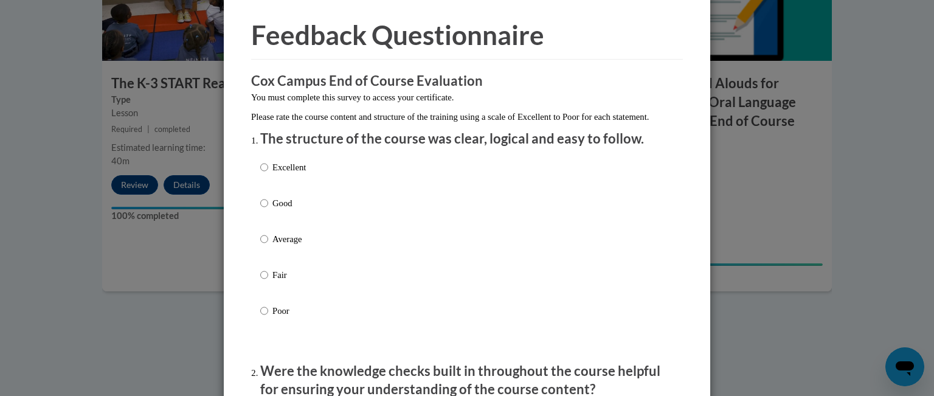
scroll to position [61, 0]
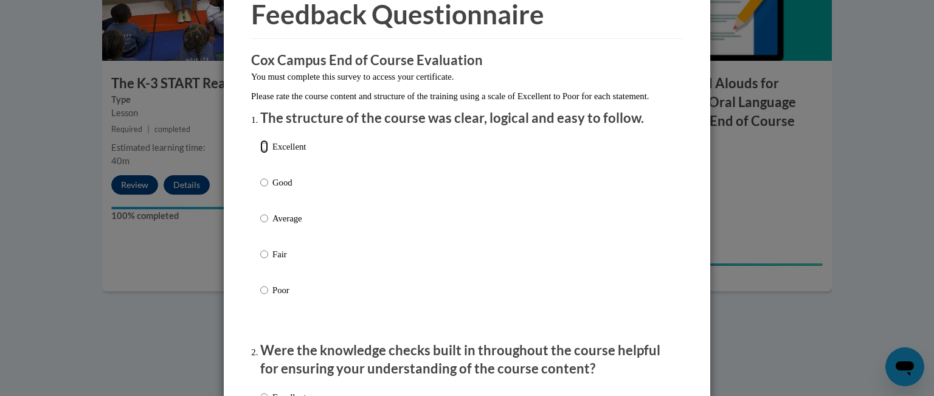
click at [260, 153] on input "Excellent" at bounding box center [264, 146] width 8 height 13
radio input "true"
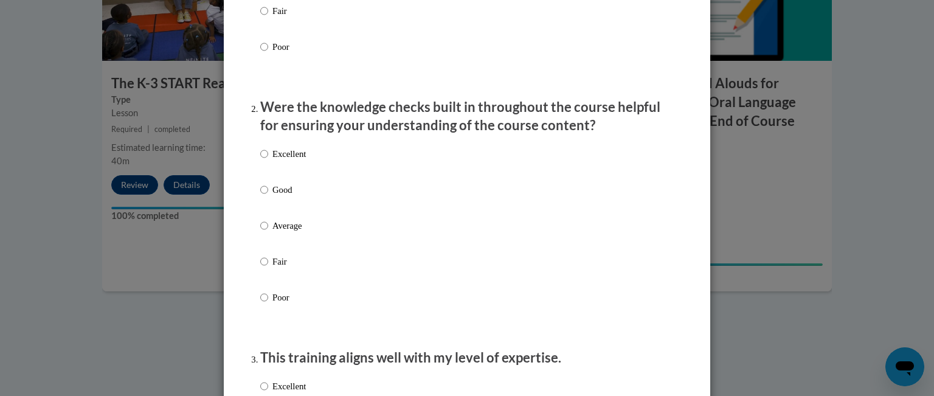
scroll to position [365, 0]
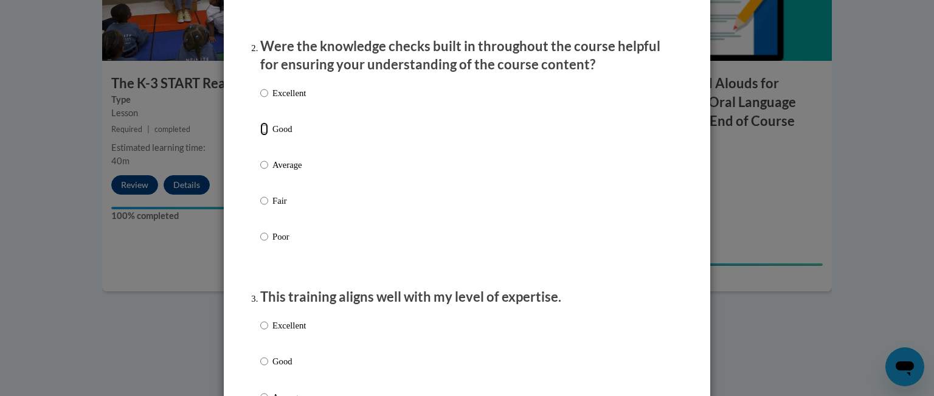
click at [260, 136] on input "Good" at bounding box center [264, 128] width 8 height 13
radio input "true"
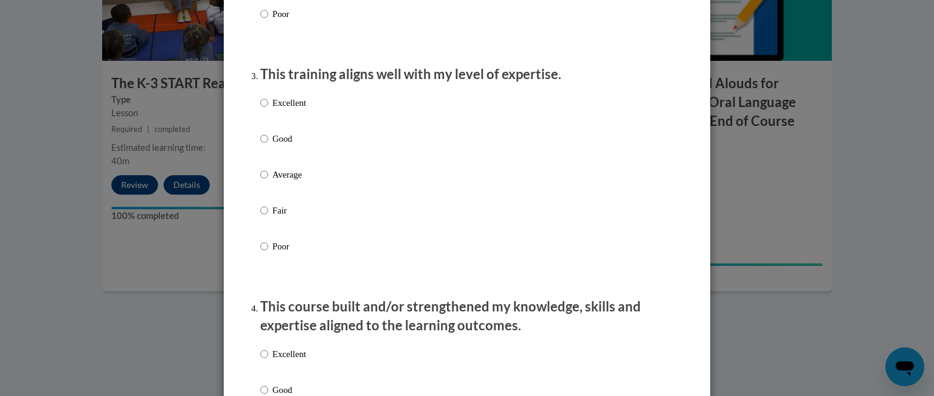
scroll to position [608, 0]
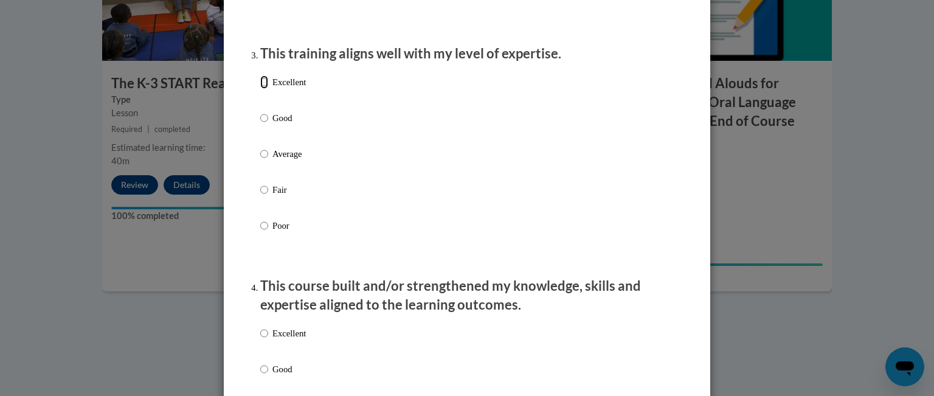
click at [260, 89] on input "Excellent" at bounding box center [264, 81] width 8 height 13
radio input "true"
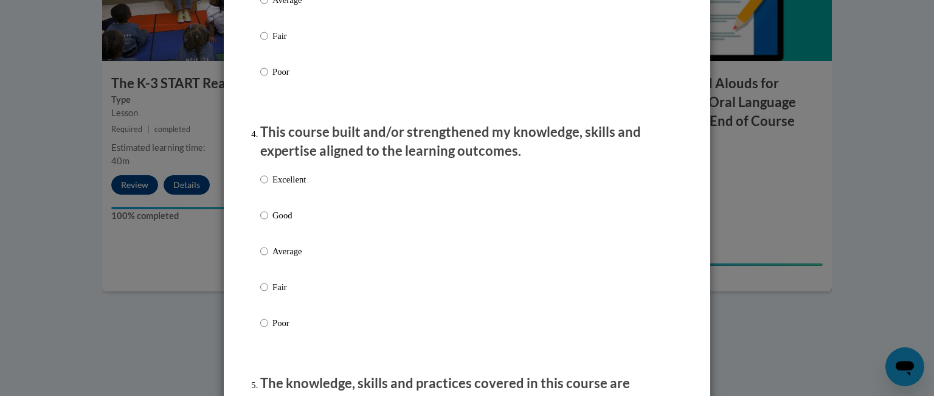
scroll to position [790, 0]
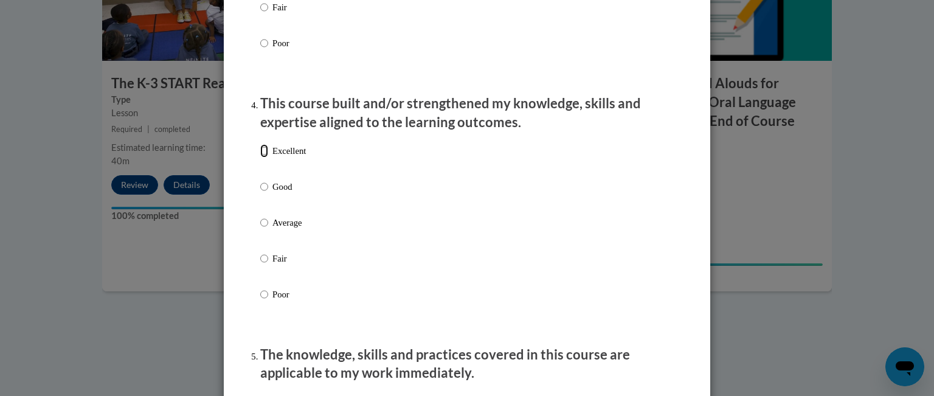
click at [260, 157] on input "Excellent" at bounding box center [264, 150] width 8 height 13
radio input "true"
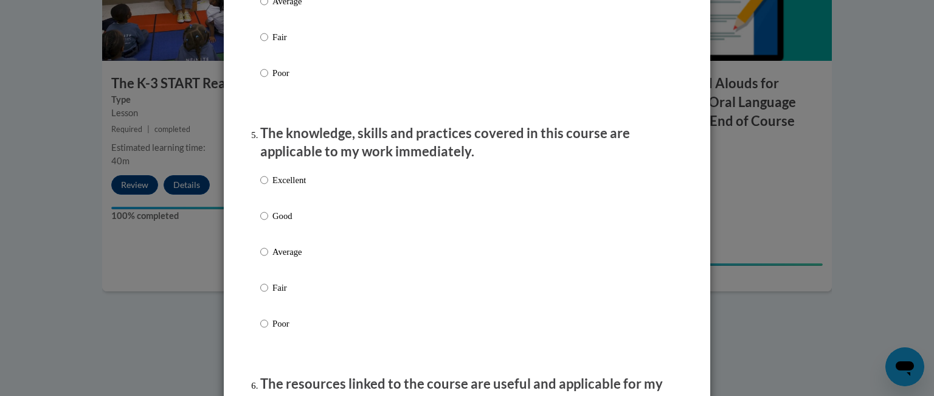
scroll to position [1034, 0]
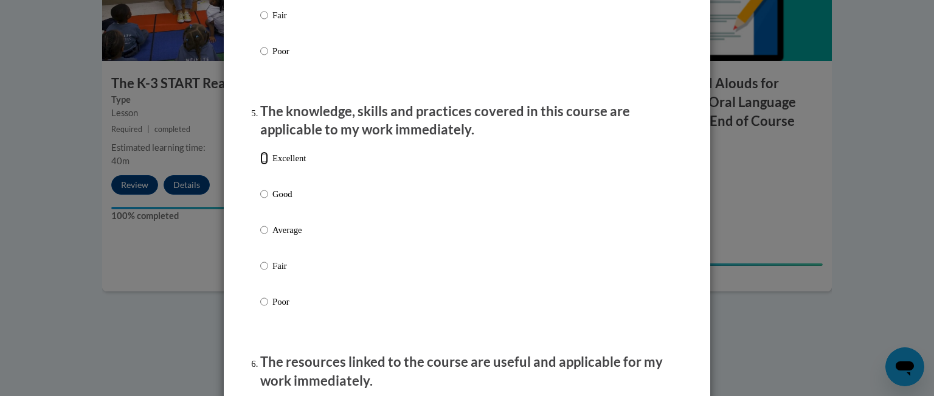
click at [260, 165] on input "Excellent" at bounding box center [264, 157] width 8 height 13
radio input "true"
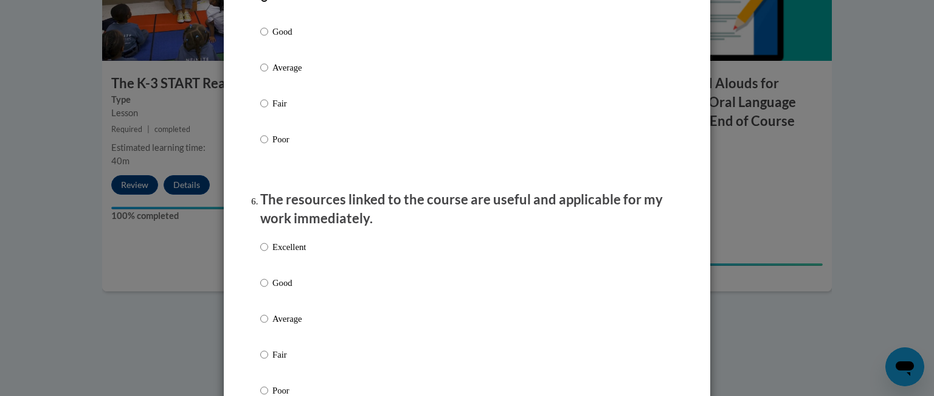
scroll to position [1216, 0]
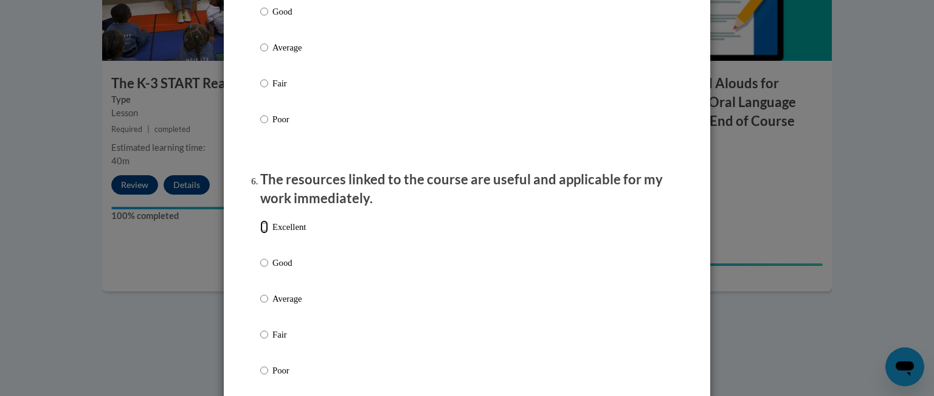
click at [260, 233] on input "Excellent" at bounding box center [264, 226] width 8 height 13
radio input "true"
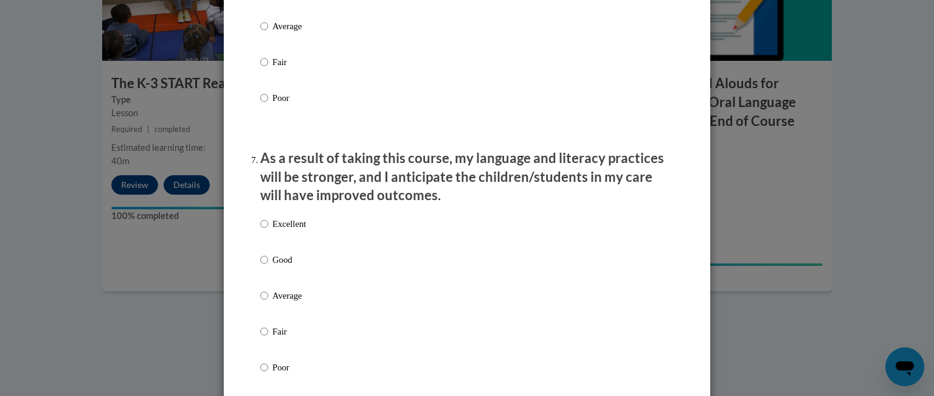
scroll to position [1520, 0]
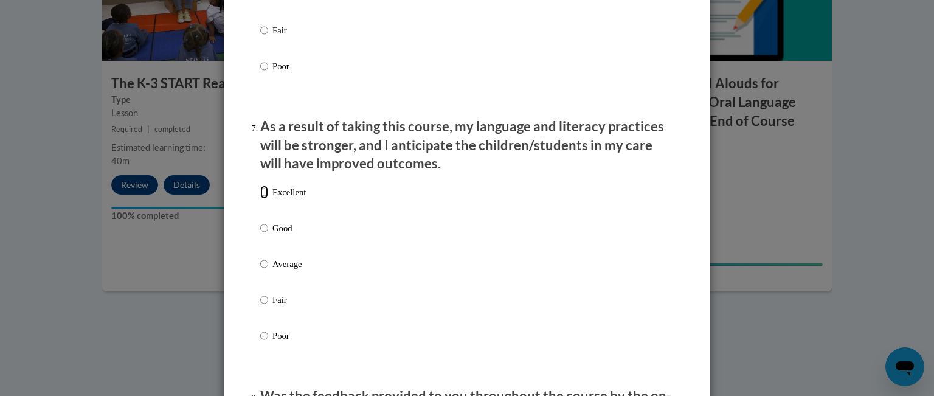
click at [260, 199] on input "Excellent" at bounding box center [264, 191] width 8 height 13
radio input "true"
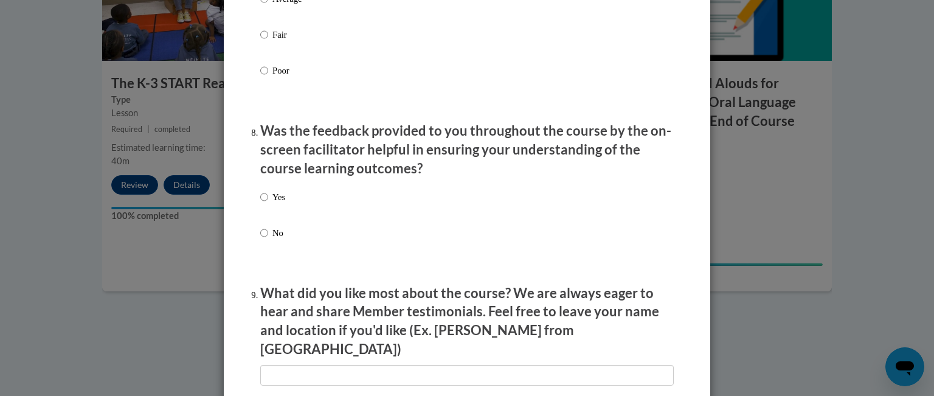
scroll to position [1824, 0]
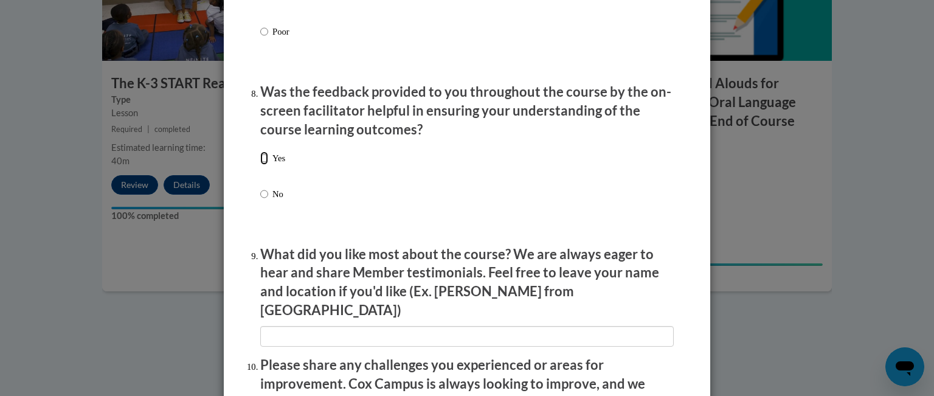
click at [260, 165] on input "Yes" at bounding box center [264, 157] width 8 height 13
radio input "true"
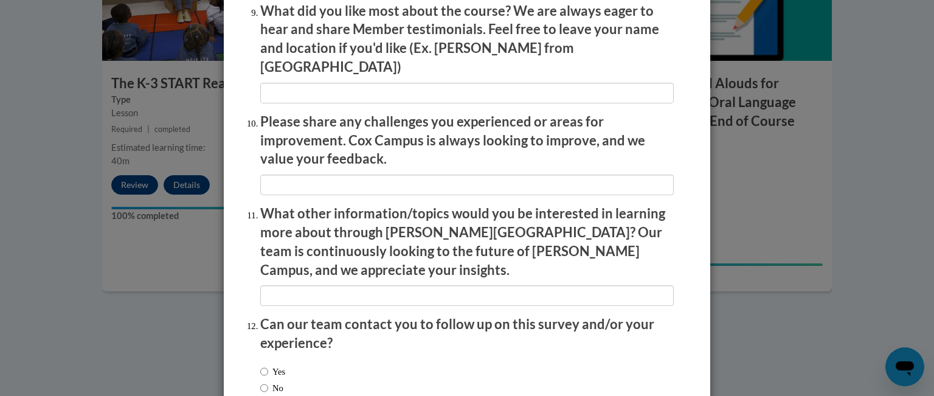
scroll to position [2128, 0]
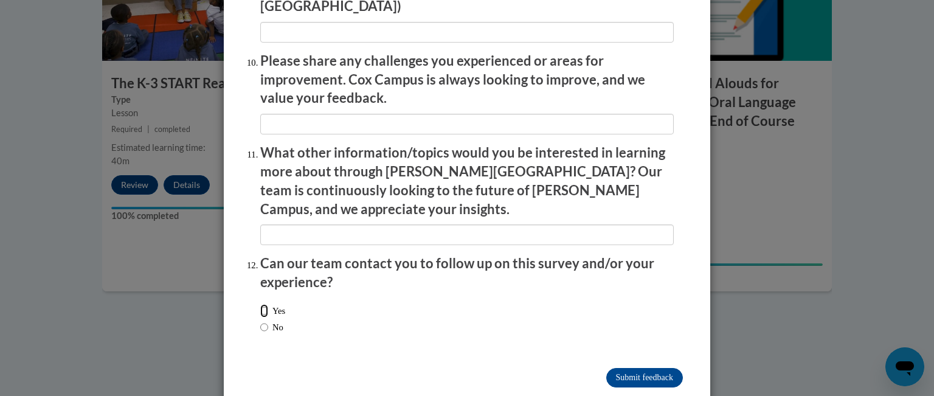
click at [260, 304] on input "Yes" at bounding box center [264, 310] width 8 height 13
radio input "true"
click at [618, 368] on input "Submit feedback" at bounding box center [644, 377] width 77 height 19
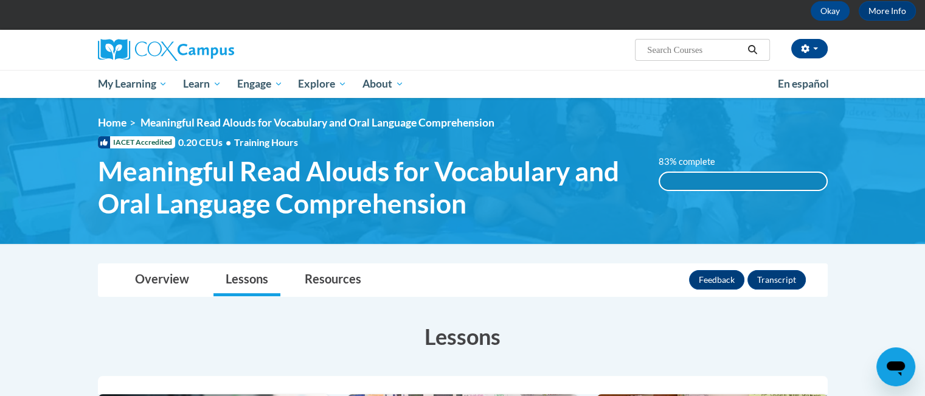
scroll to position [0, 0]
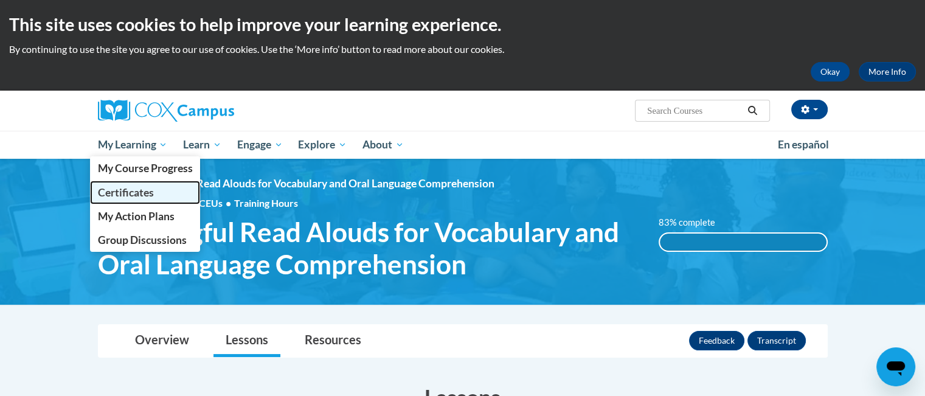
click at [122, 192] on span "Certificates" at bounding box center [125, 192] width 56 height 13
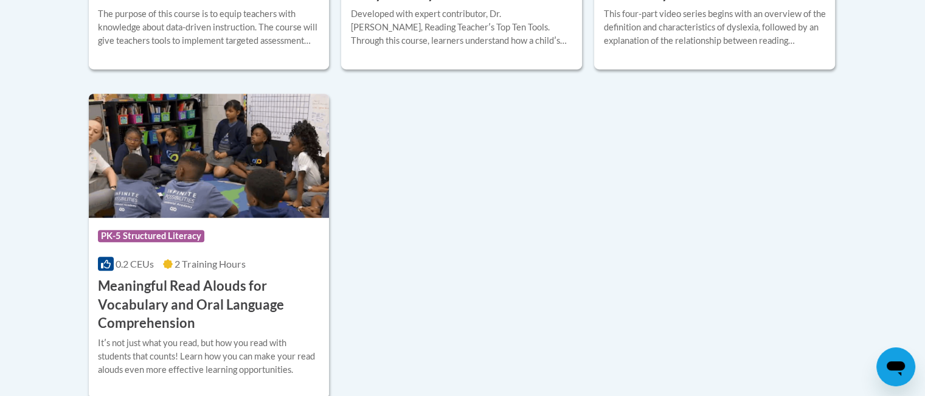
scroll to position [608, 0]
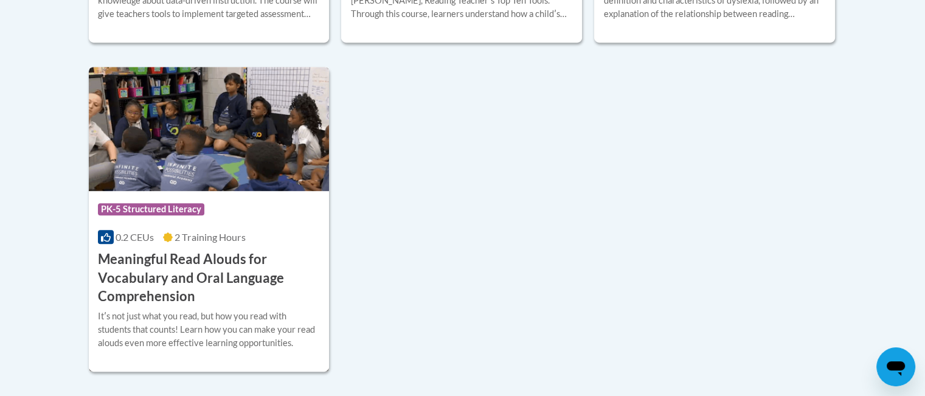
click at [238, 201] on div "Course Category: PK-5 Structured Literacy" at bounding box center [209, 210] width 223 height 27
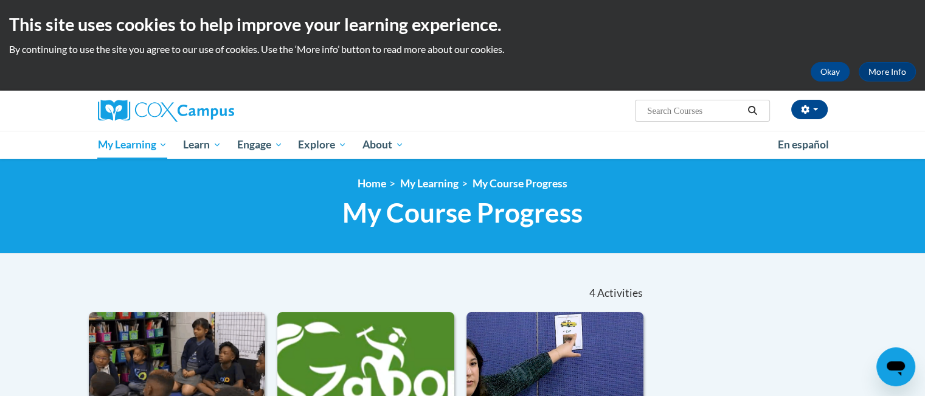
click at [708, 112] on input "Search..." at bounding box center [694, 110] width 97 height 15
click at [708, 107] on input "Search..." at bounding box center [694, 110] width 97 height 15
click at [692, 109] on input "Search..." at bounding box center [694, 110] width 97 height 15
type input "PK-5"
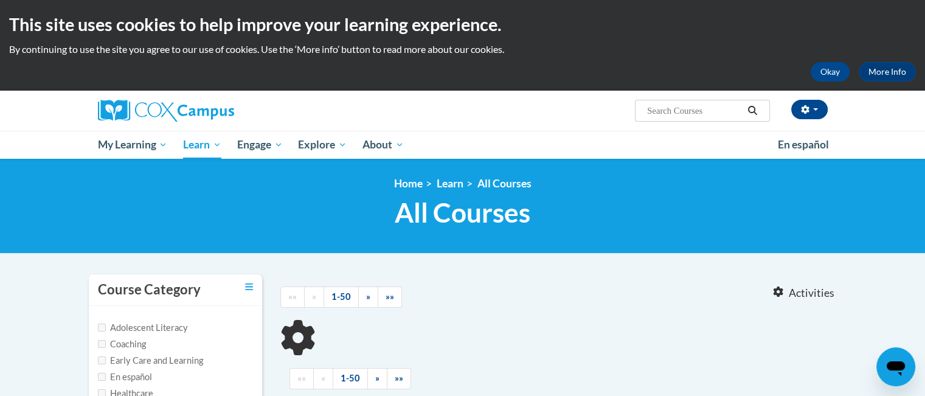
type input "PK-5"
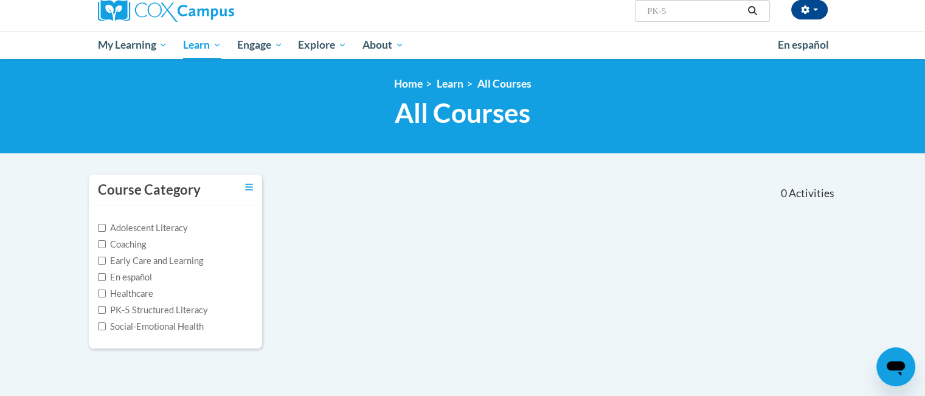
scroll to position [122, 0]
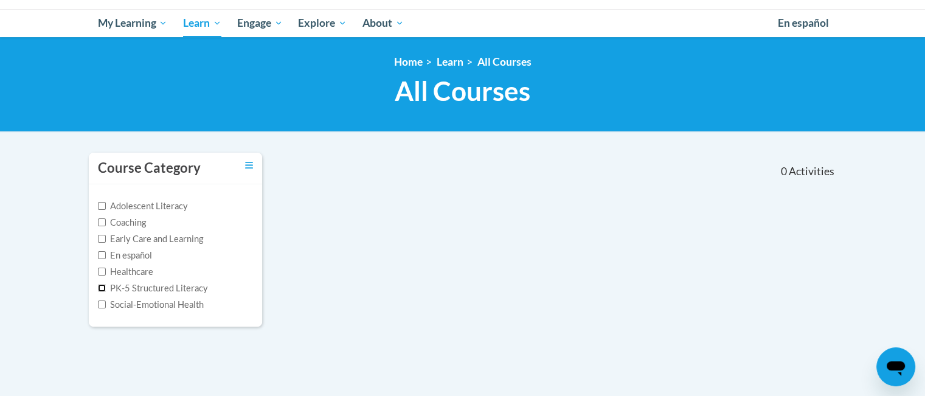
click at [103, 286] on input "PK-5 Structured Literacy" at bounding box center [102, 288] width 8 height 8
checkbox input "true"
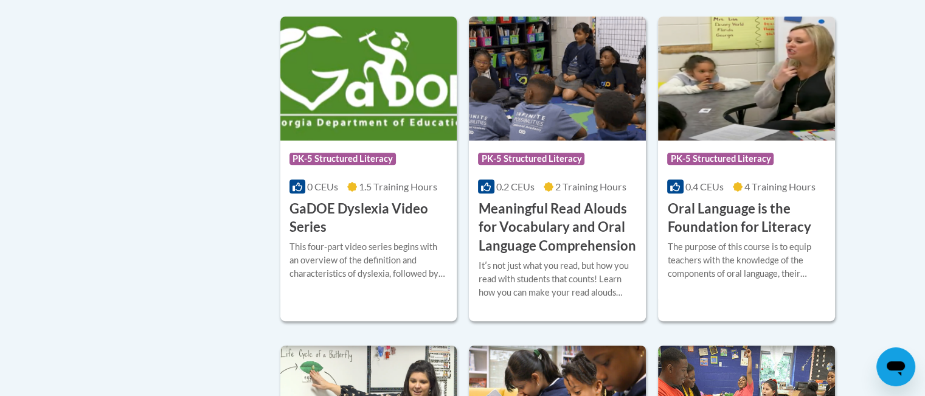
scroll to position [608, 0]
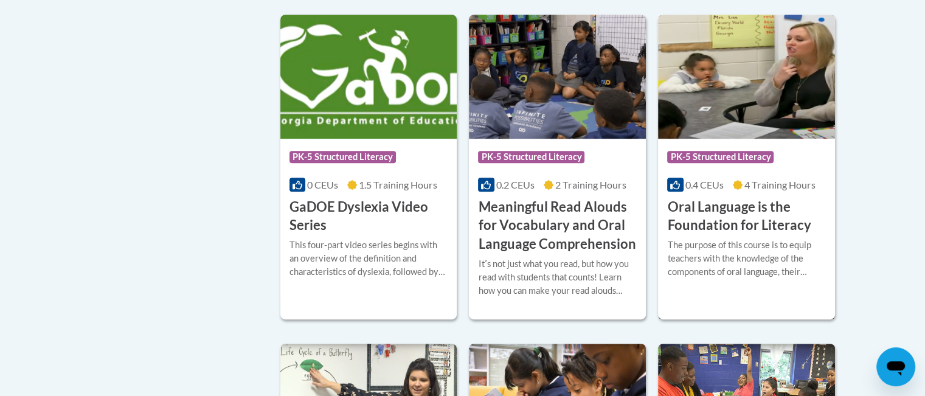
click at [723, 216] on h3 "Oral Language is the Foundation for Literacy" at bounding box center [746, 217] width 159 height 38
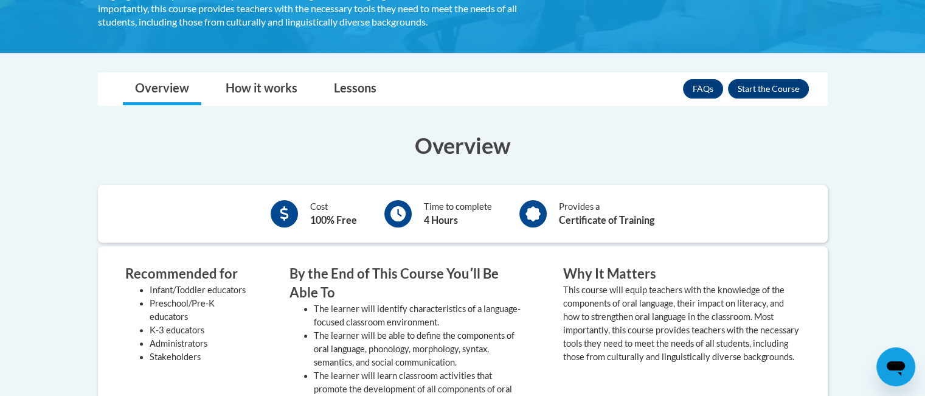
scroll to position [304, 0]
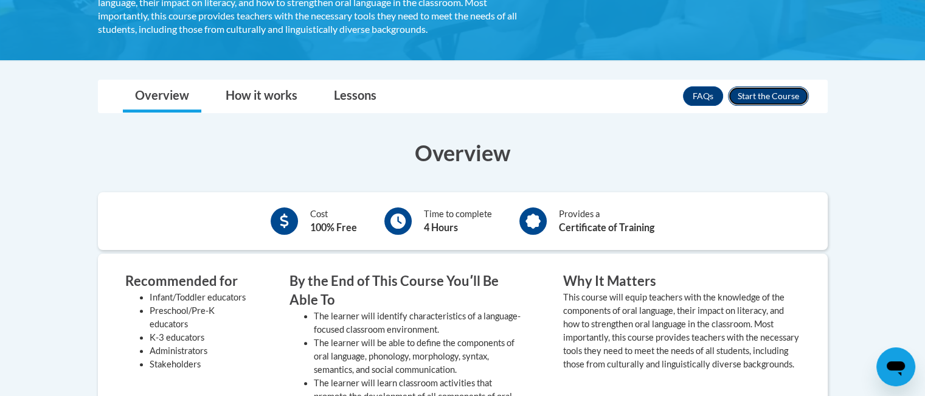
click at [761, 93] on button "Enroll" at bounding box center [768, 95] width 81 height 19
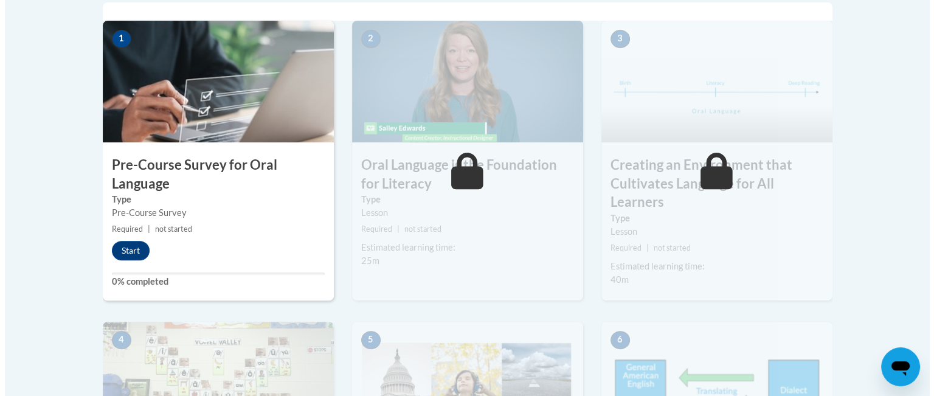
scroll to position [426, 0]
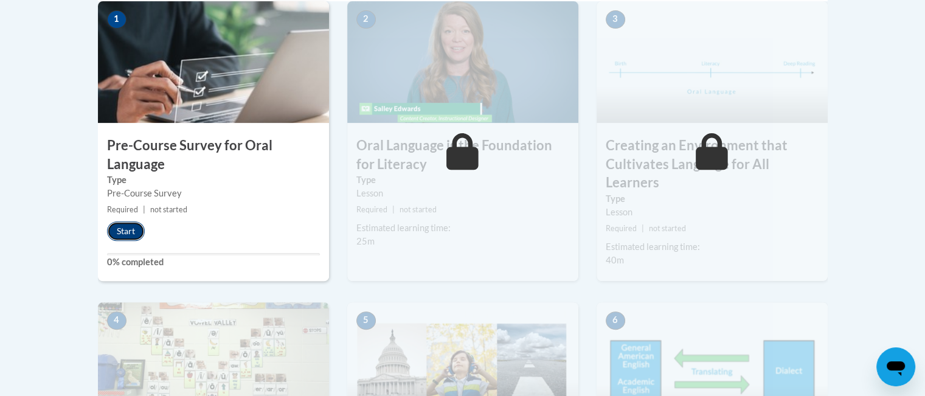
click at [126, 226] on button "Start" at bounding box center [126, 230] width 38 height 19
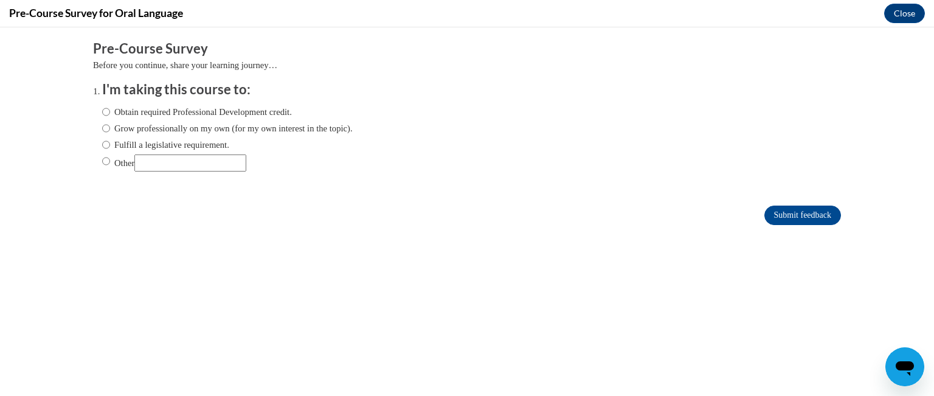
scroll to position [0, 0]
click at [102, 126] on input "Grow professionally on my own (for my own interest in the topic)." at bounding box center [106, 128] width 8 height 13
radio input "true"
click at [776, 211] on input "Submit feedback" at bounding box center [802, 214] width 77 height 19
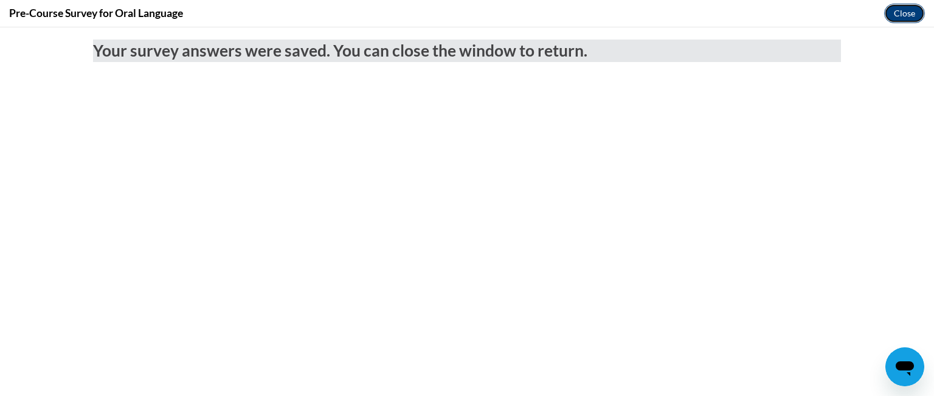
click at [896, 9] on button "Close" at bounding box center [904, 13] width 41 height 19
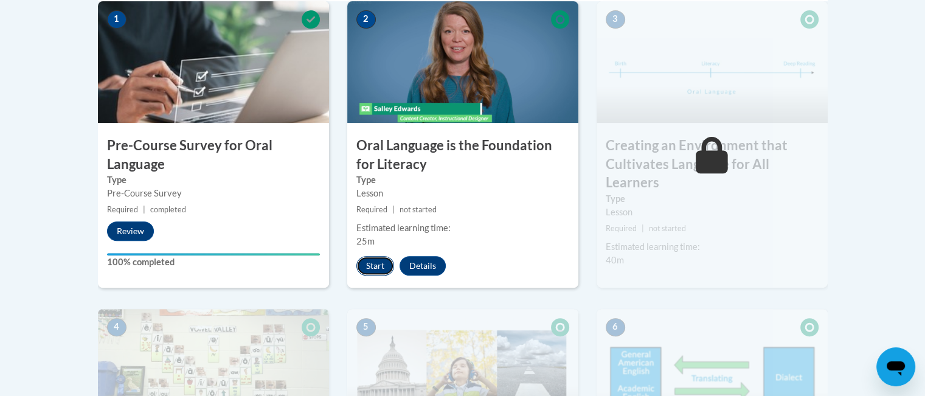
click at [370, 265] on button "Start" at bounding box center [375, 265] width 38 height 19
